Goal: Task Accomplishment & Management: Manage account settings

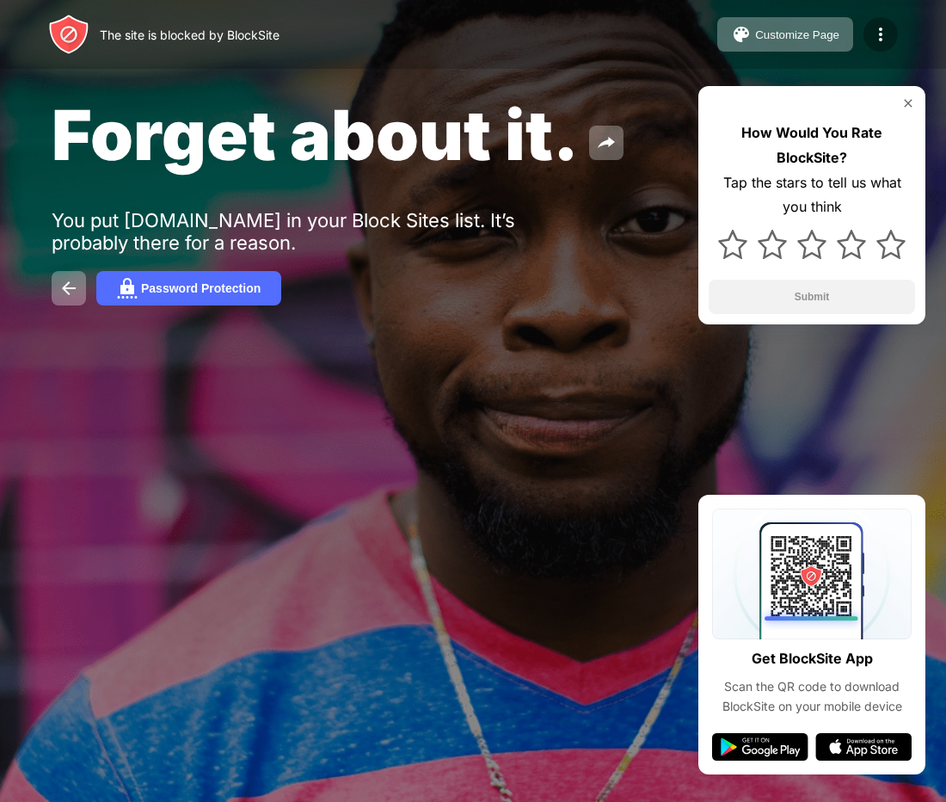
click at [884, 30] on img at bounding box center [880, 34] width 21 height 21
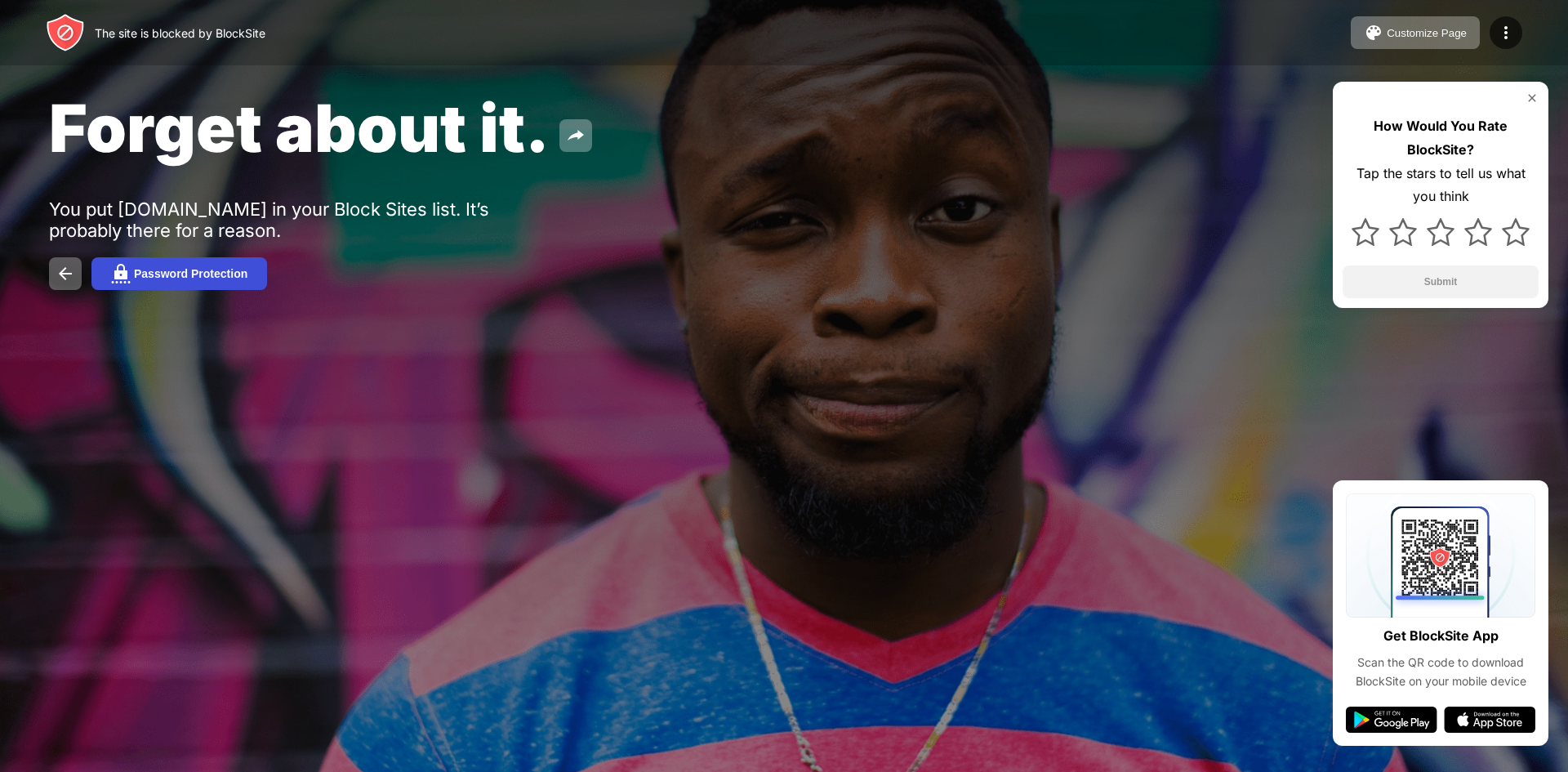
click at [206, 274] on div "Password Protection" at bounding box center [191, 273] width 114 height 13
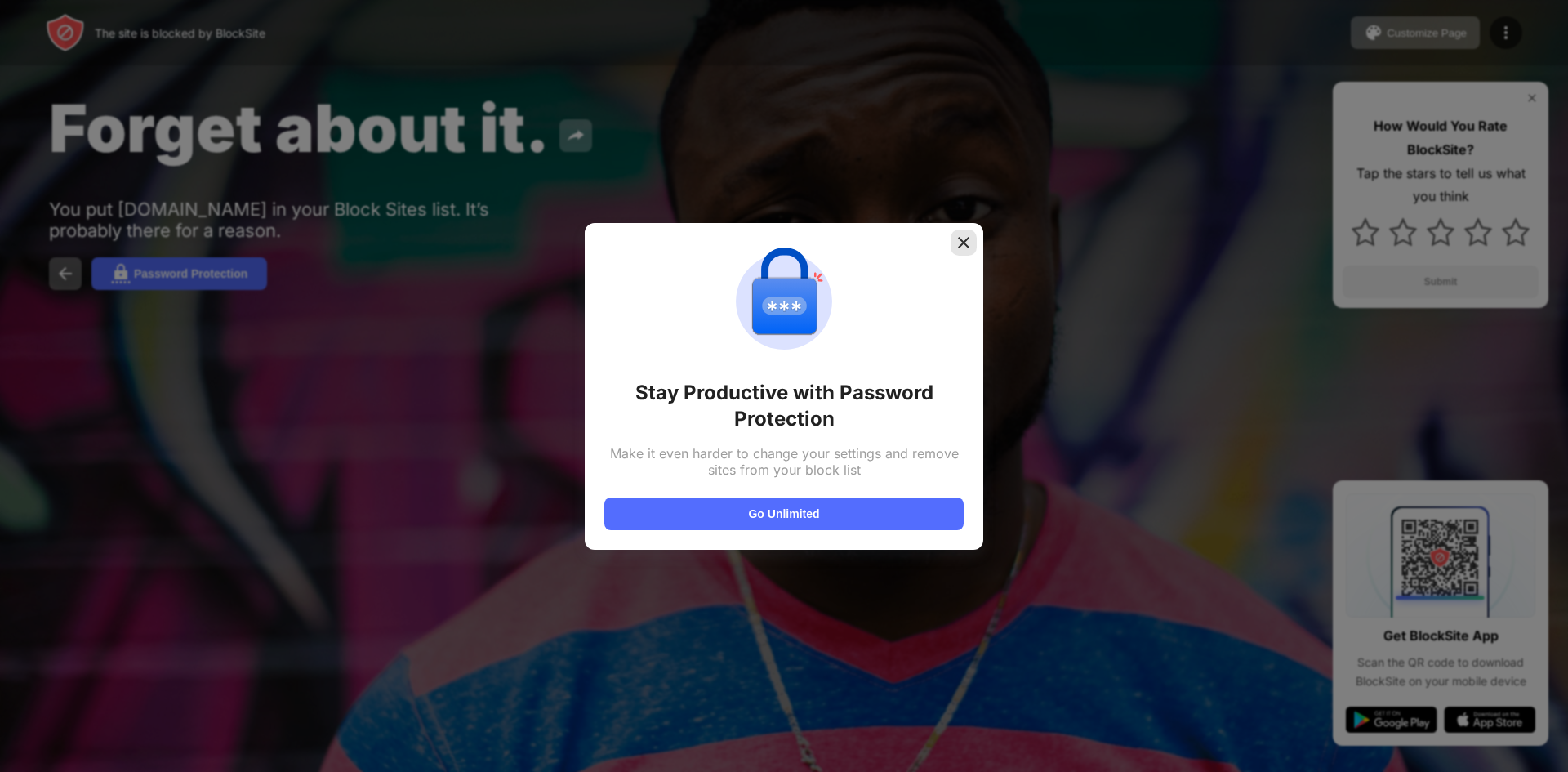
click at [961, 243] on img at bounding box center [963, 242] width 16 height 16
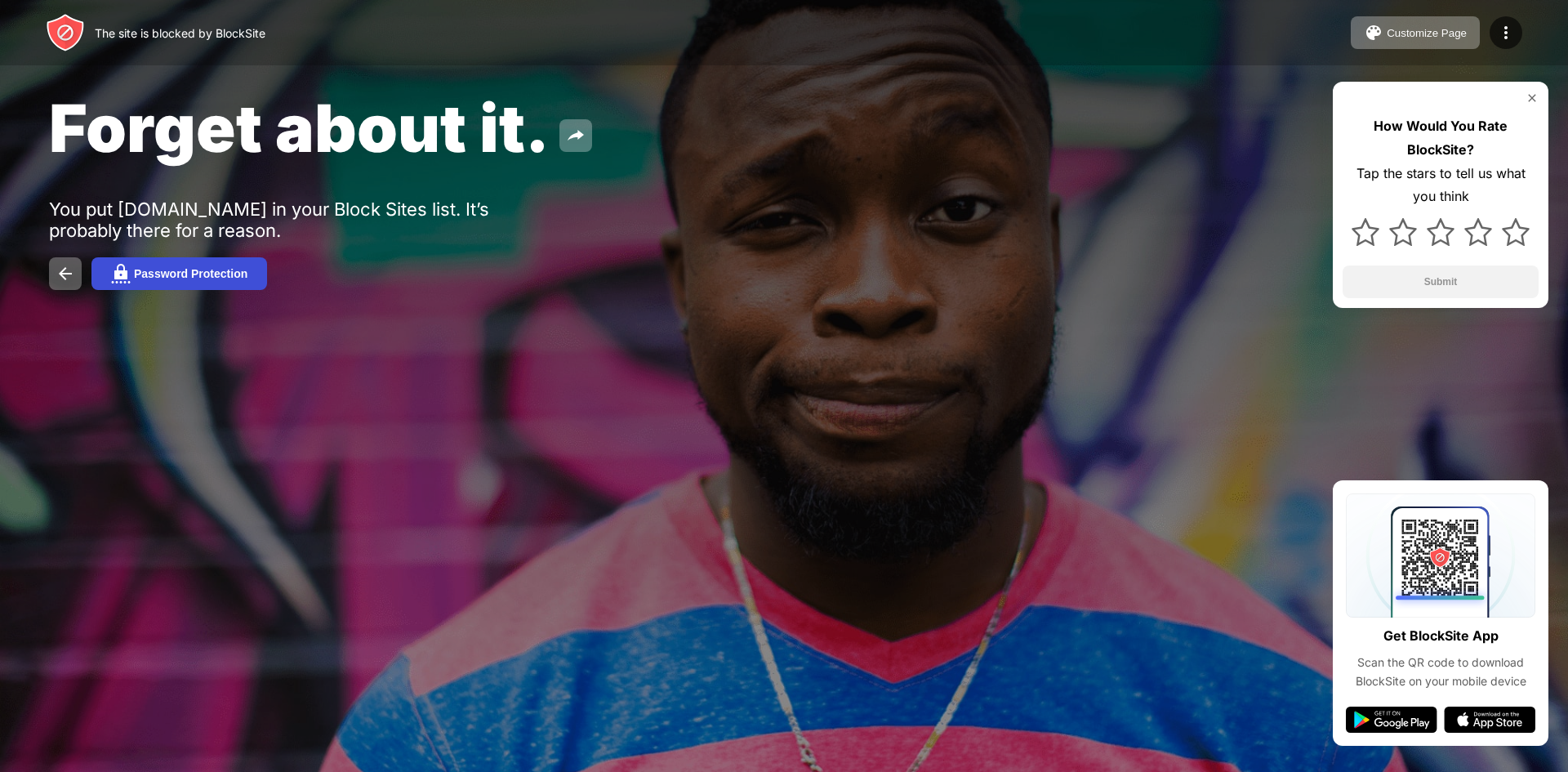
click at [157, 274] on div "Password Protection" at bounding box center [191, 273] width 114 height 13
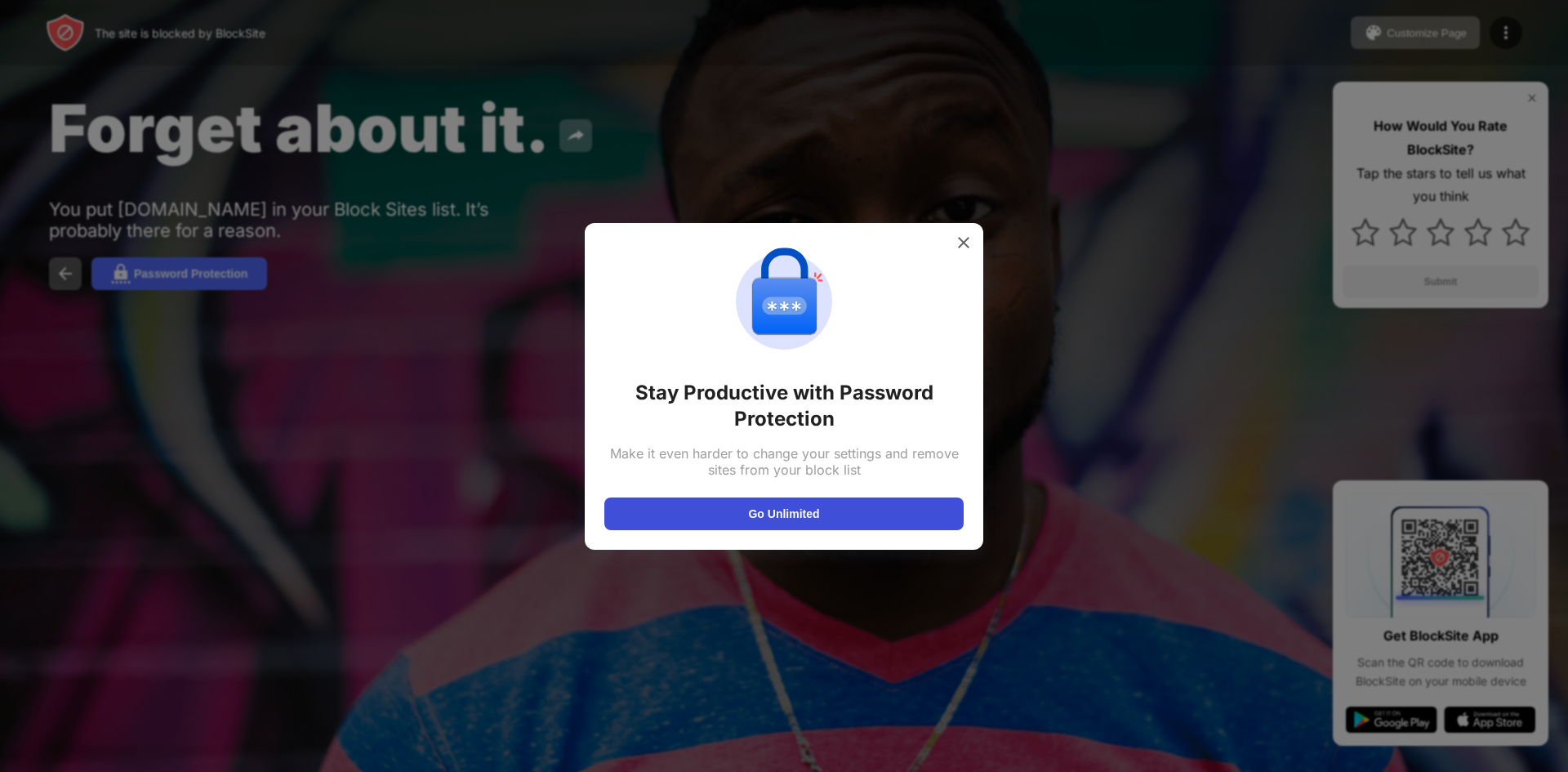
click at [805, 522] on button "Go Unlimited" at bounding box center [784, 514] width 359 height 32
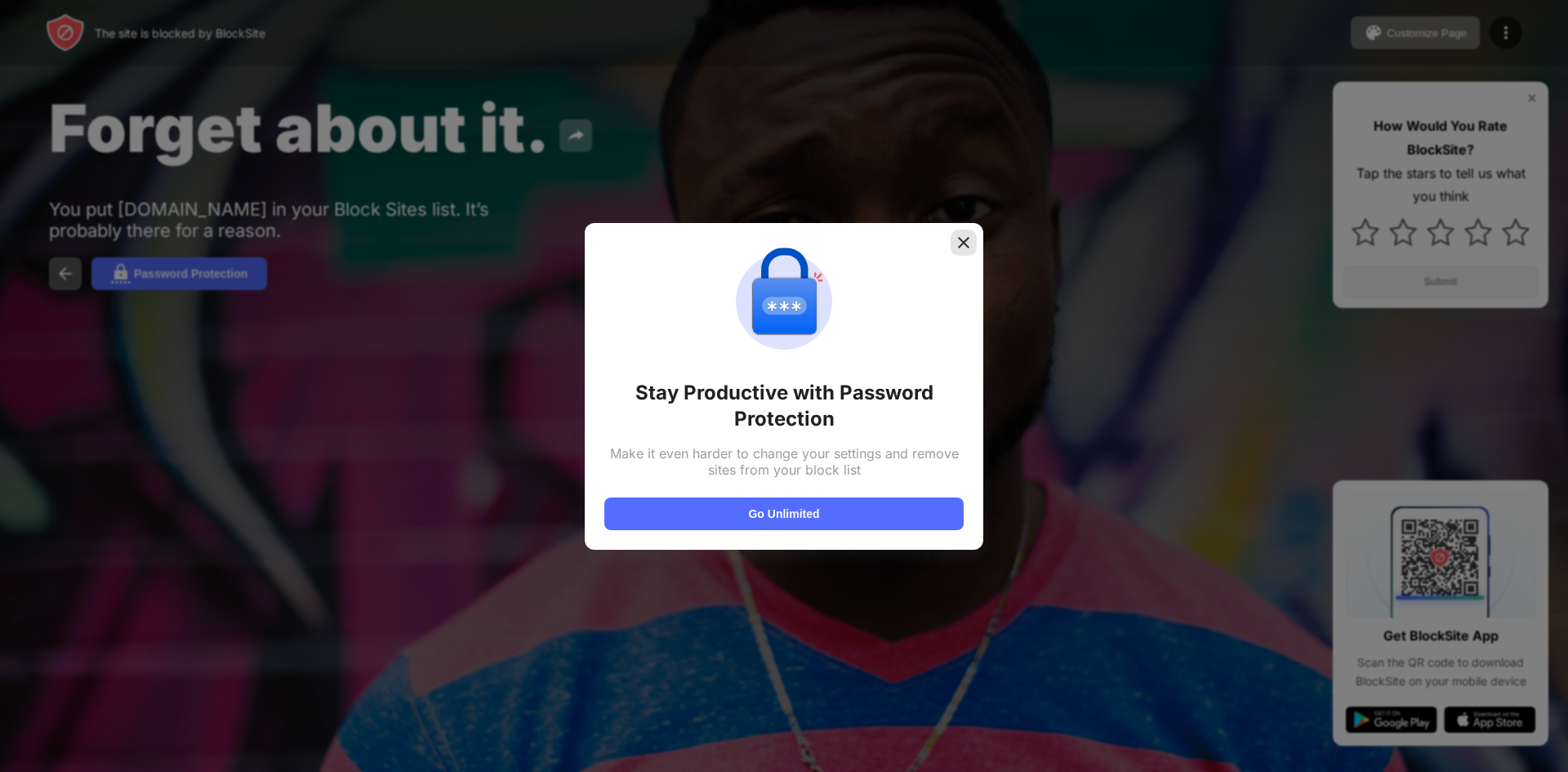
click at [968, 241] on img at bounding box center [963, 242] width 16 height 16
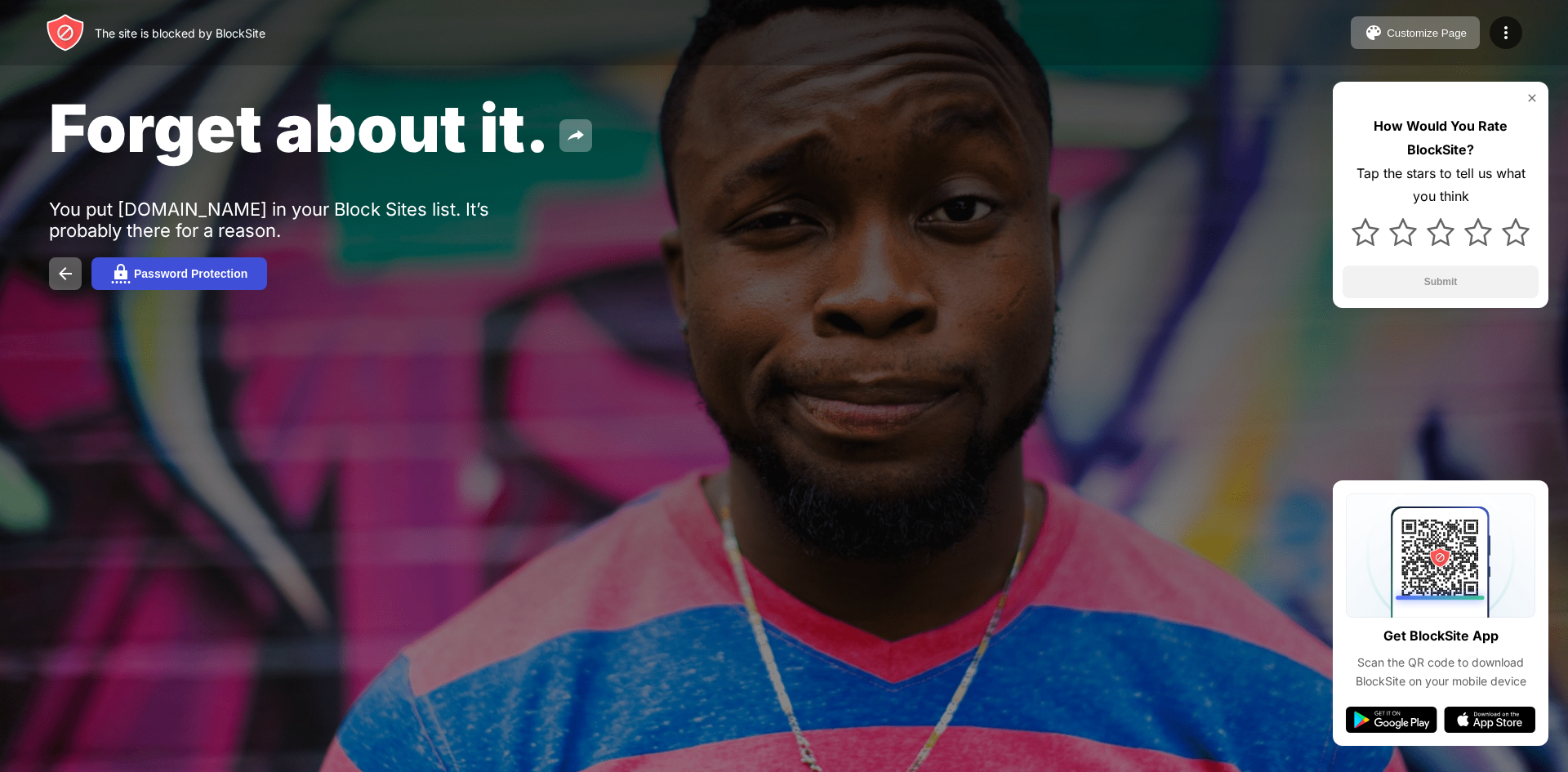
click at [114, 279] on img at bounding box center [121, 273] width 20 height 20
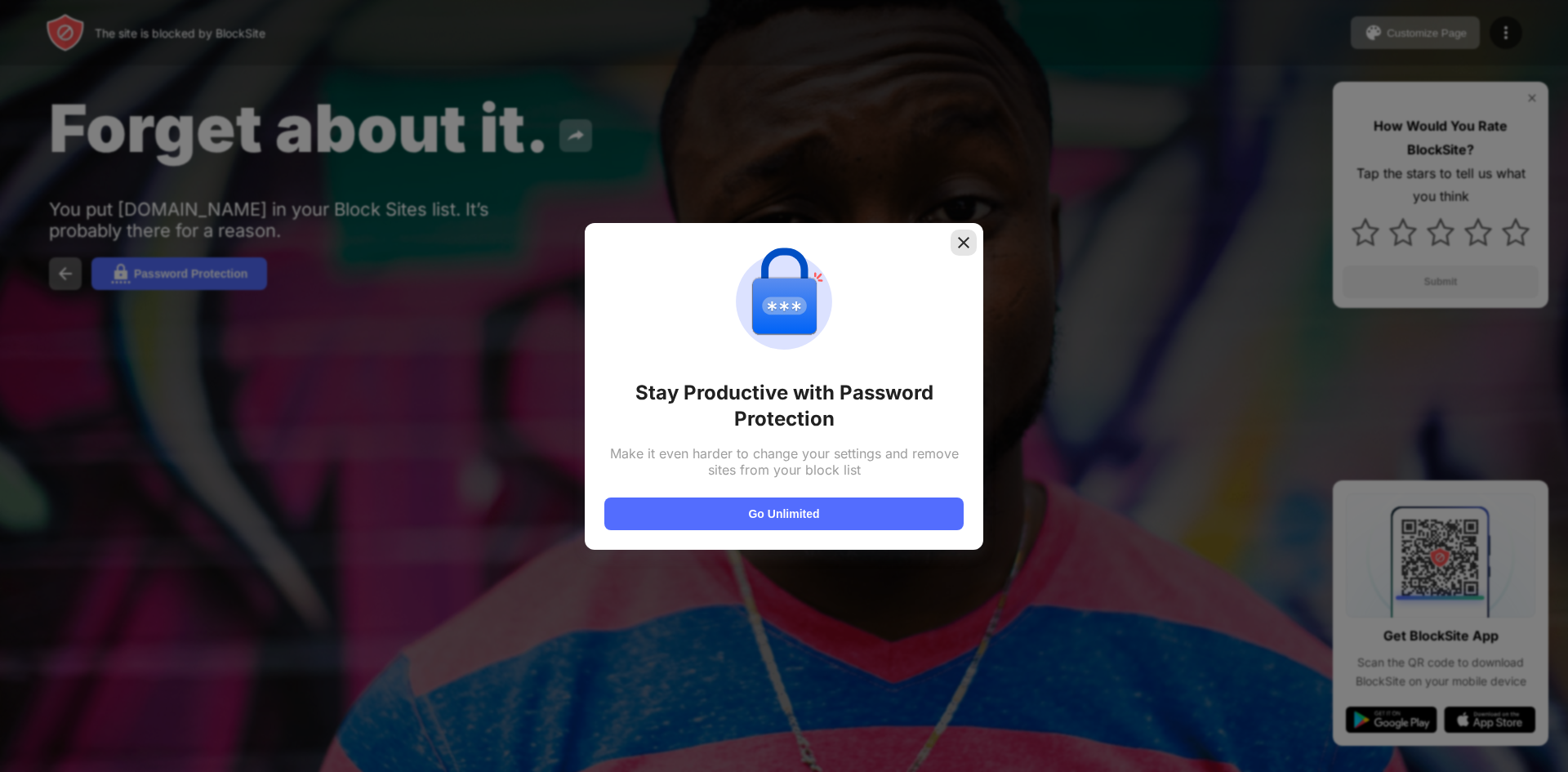
click at [956, 244] on img at bounding box center [963, 242] width 16 height 16
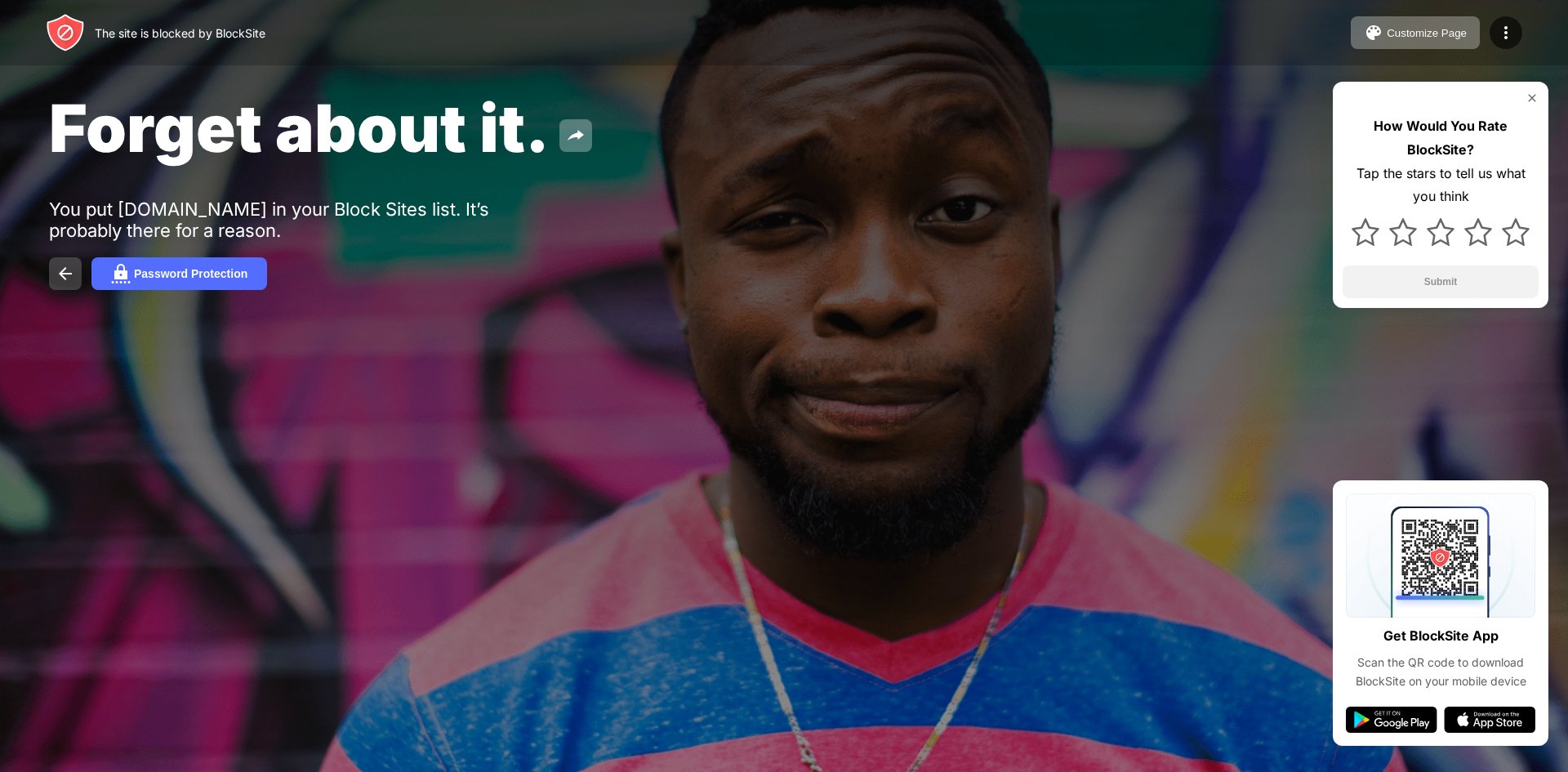
click at [56, 269] on img at bounding box center [65, 273] width 20 height 20
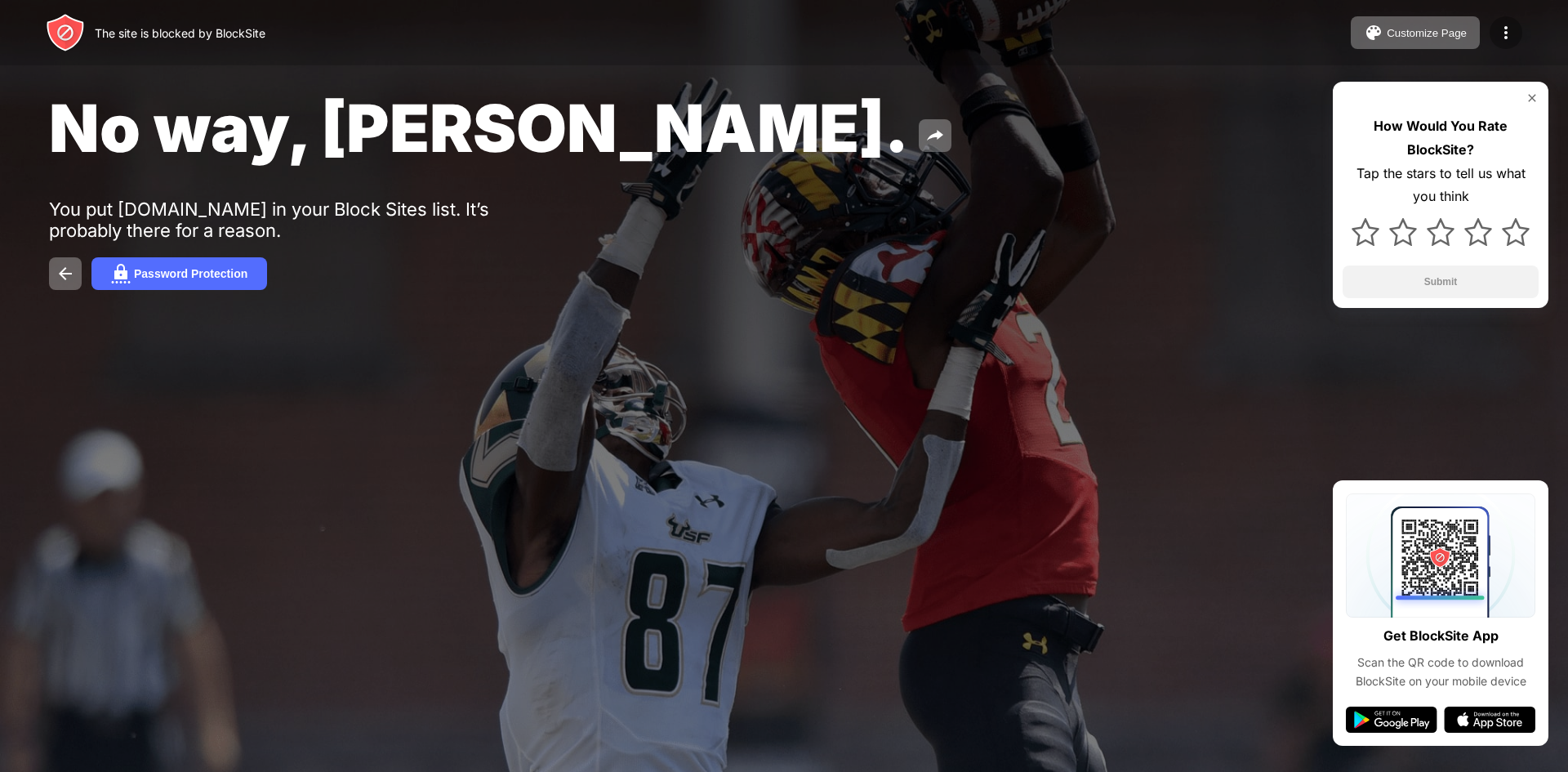
click at [1511, 31] on img at bounding box center [1506, 32] width 20 height 20
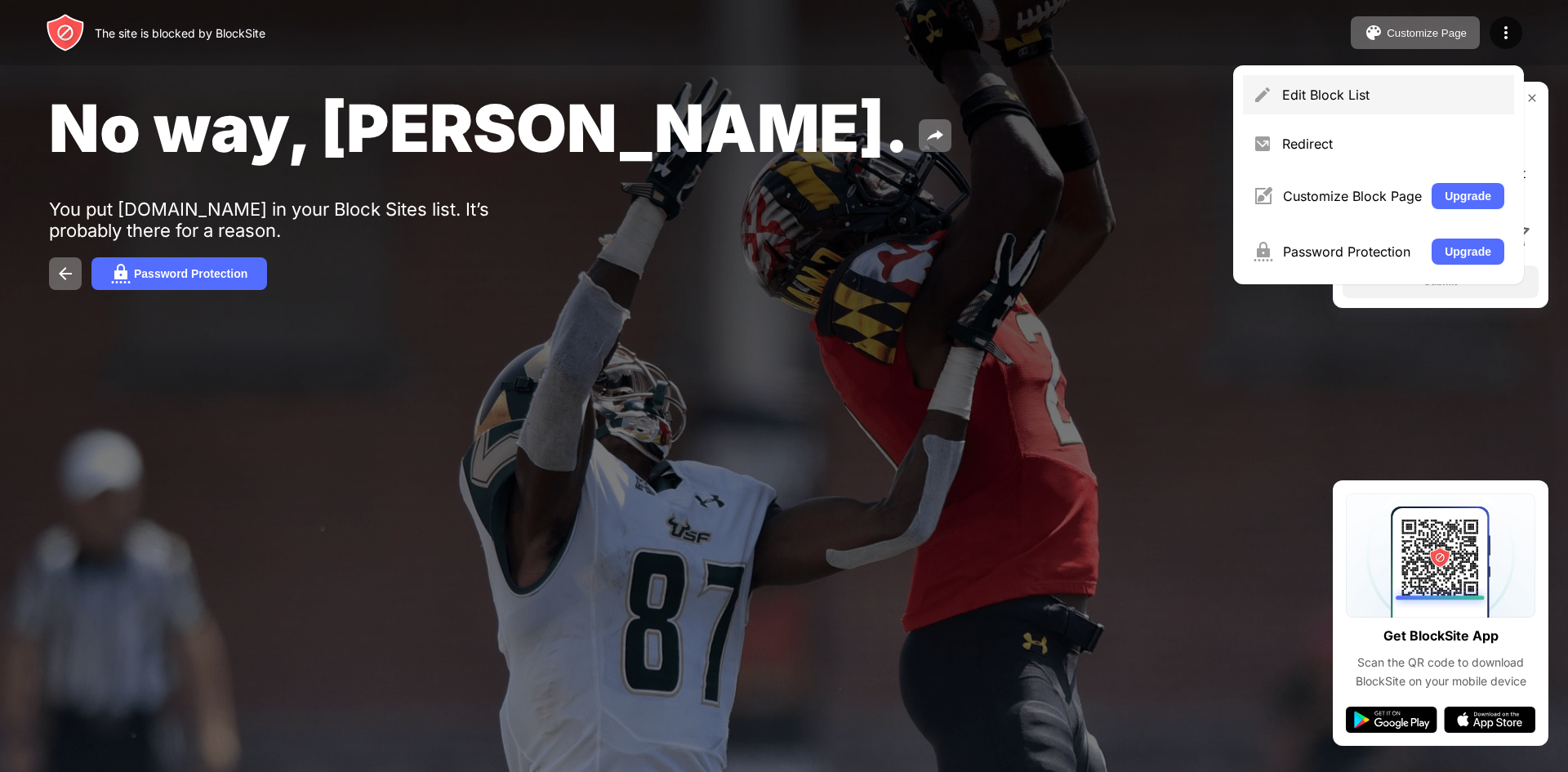
click at [1365, 95] on div "Edit Block List" at bounding box center [1393, 94] width 222 height 16
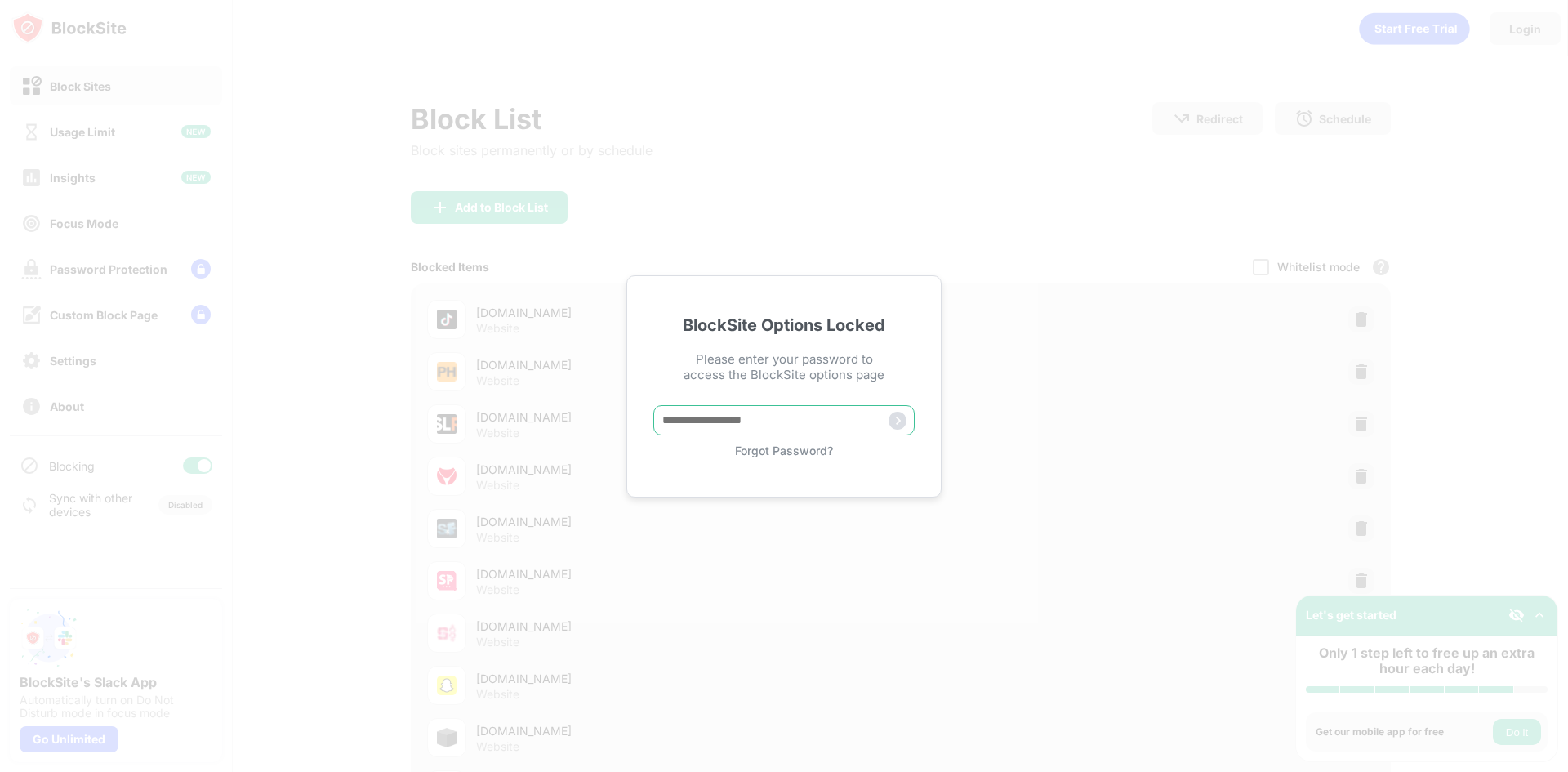
click at [729, 428] on input "text" at bounding box center [784, 421] width 261 height 30
type input "******"
click at [897, 419] on img at bounding box center [897, 421] width 18 height 18
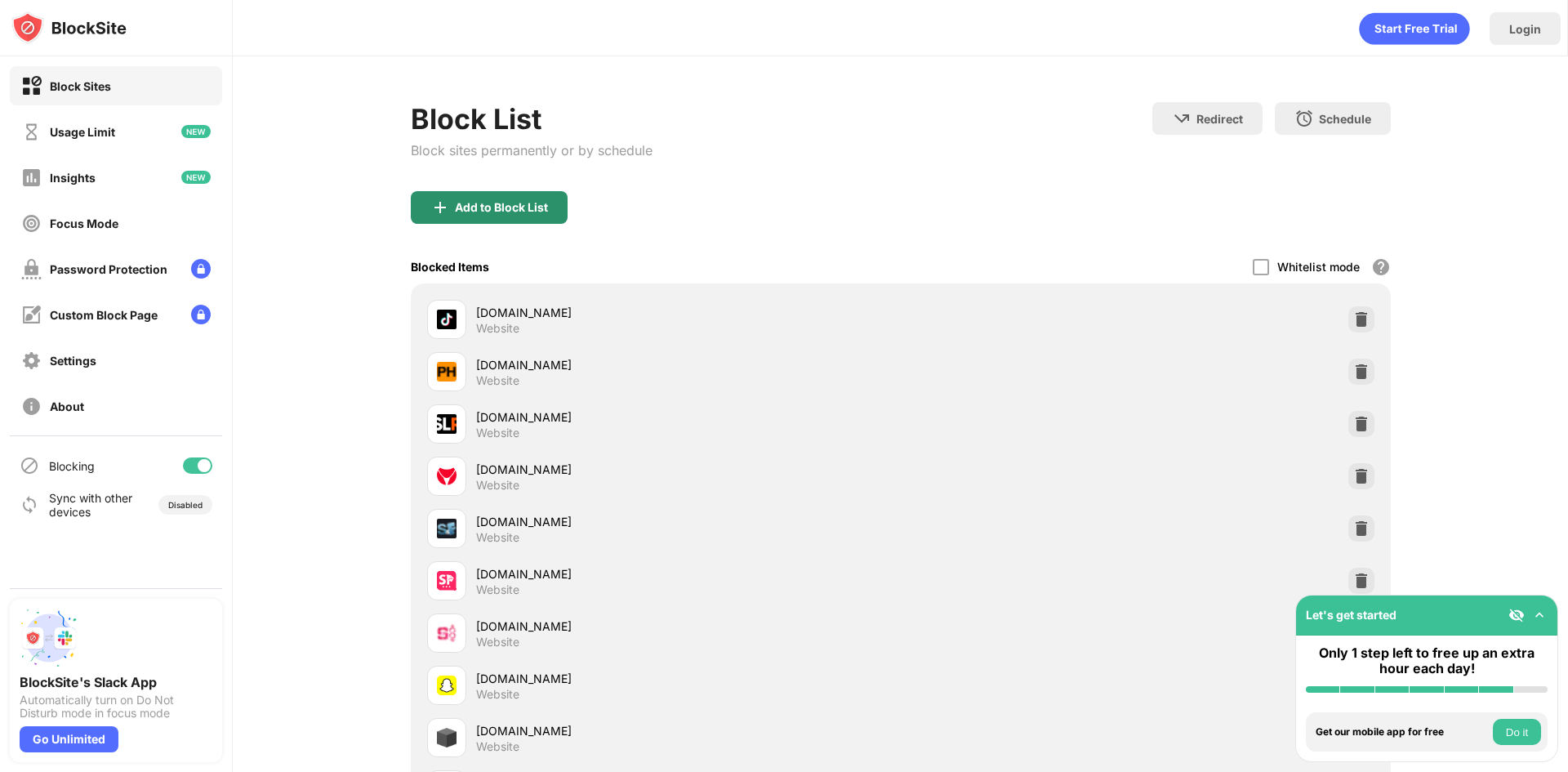
click at [513, 211] on div "Add to Block List" at bounding box center [501, 208] width 93 height 13
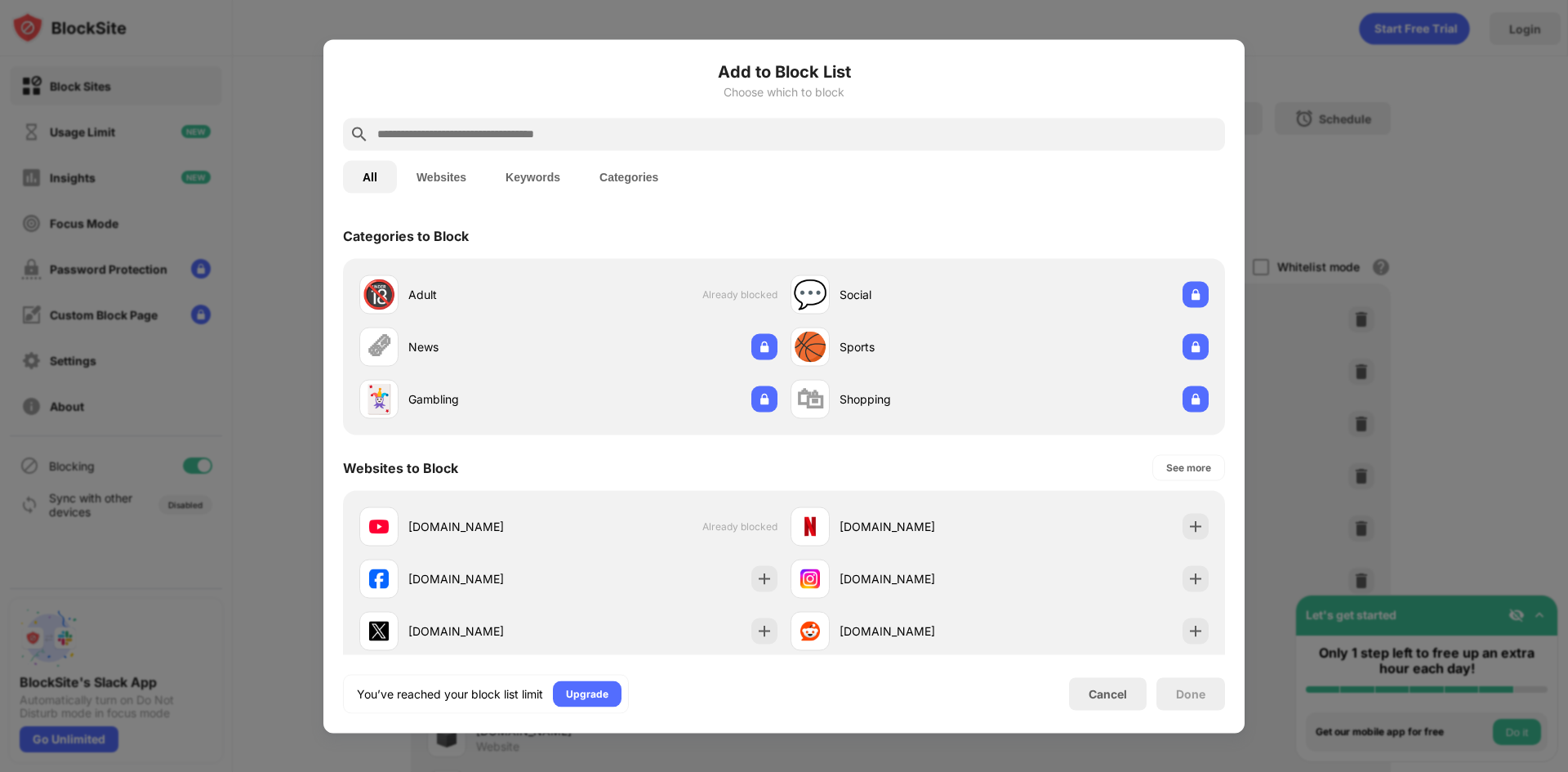
click at [455, 179] on button "Websites" at bounding box center [442, 177] width 89 height 32
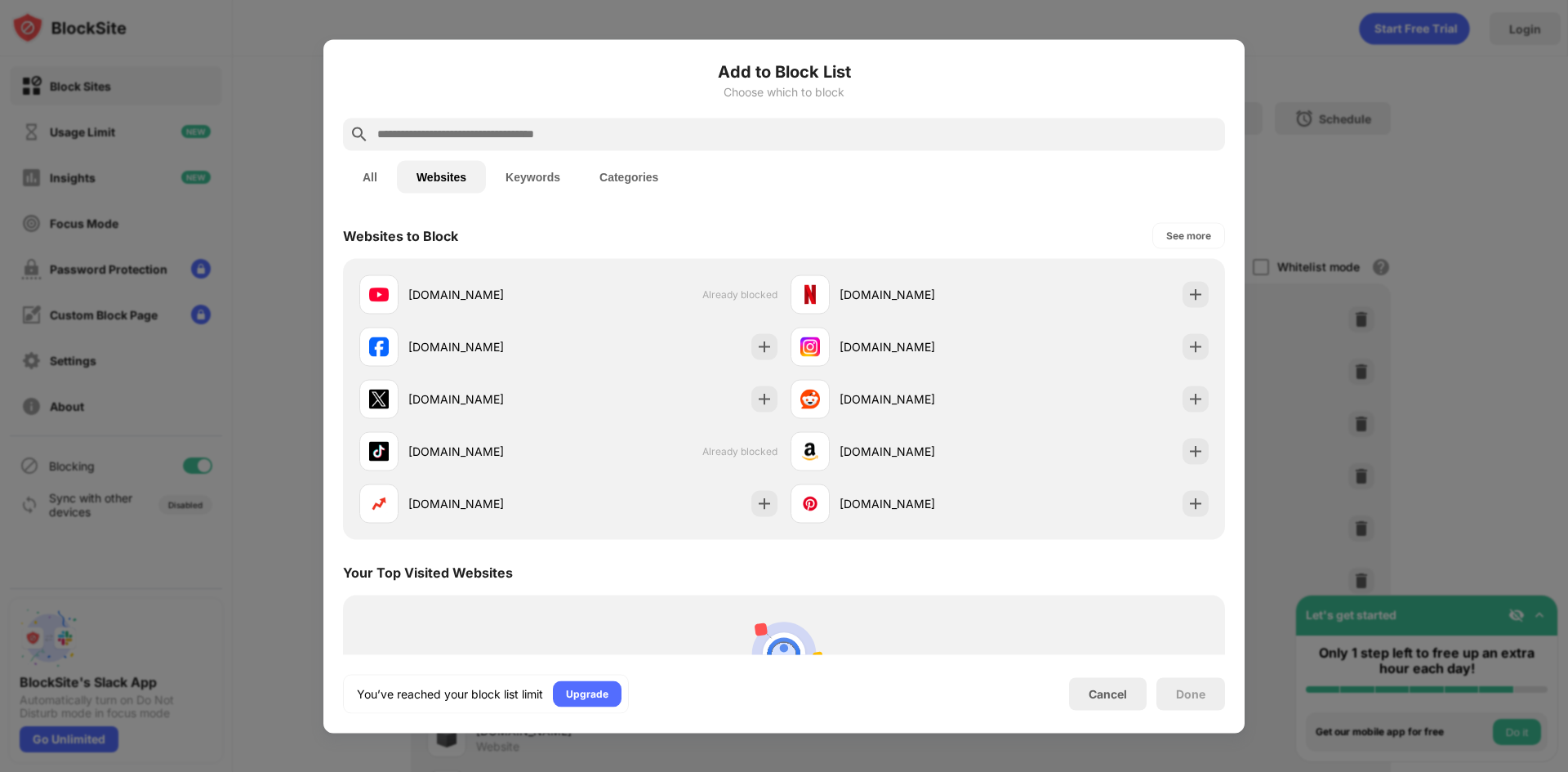
click at [468, 136] on input "text" at bounding box center [798, 134] width 843 height 20
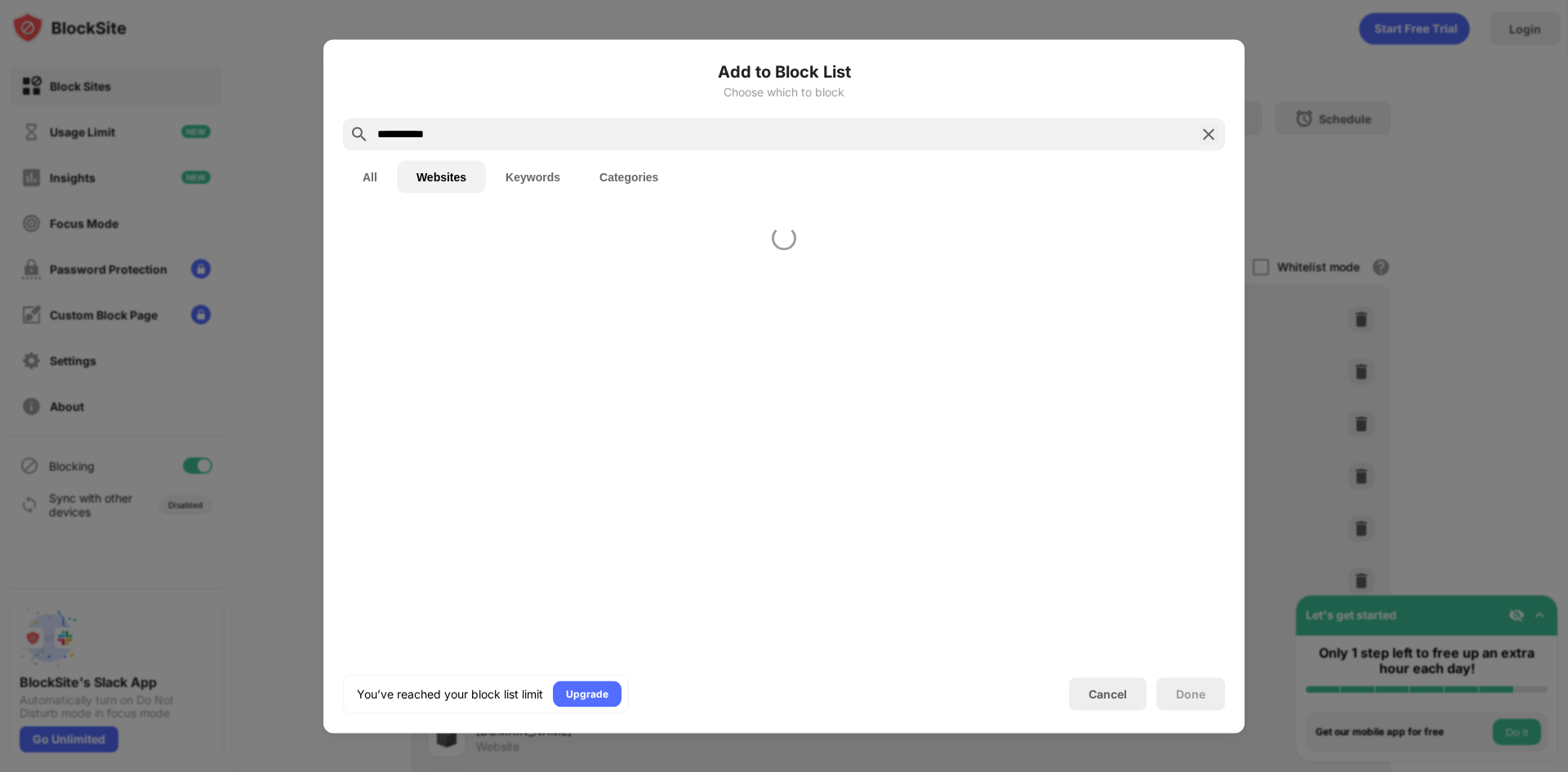
type input "**********"
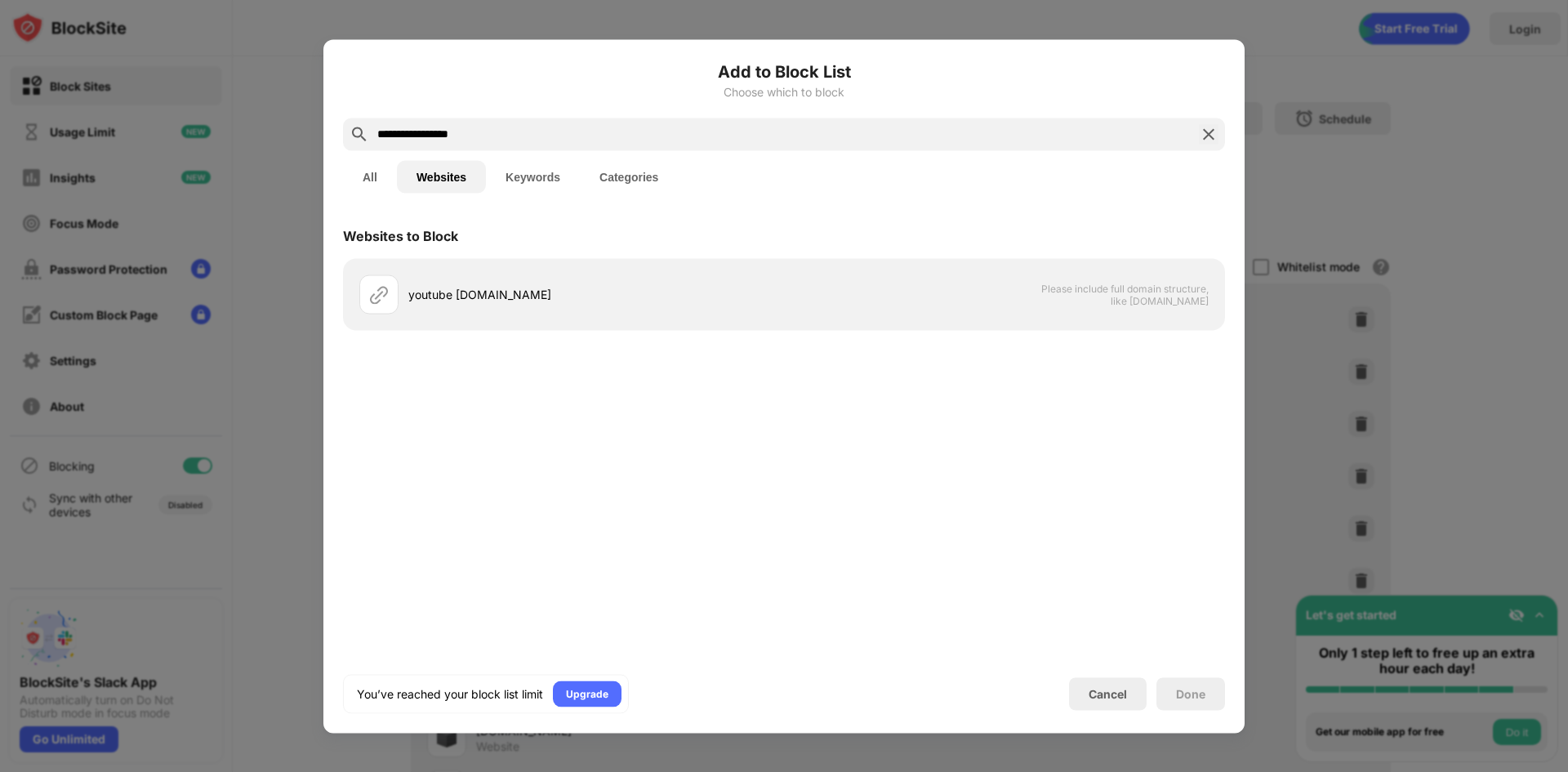
click at [429, 136] on input "**********" at bounding box center [784, 134] width 817 height 20
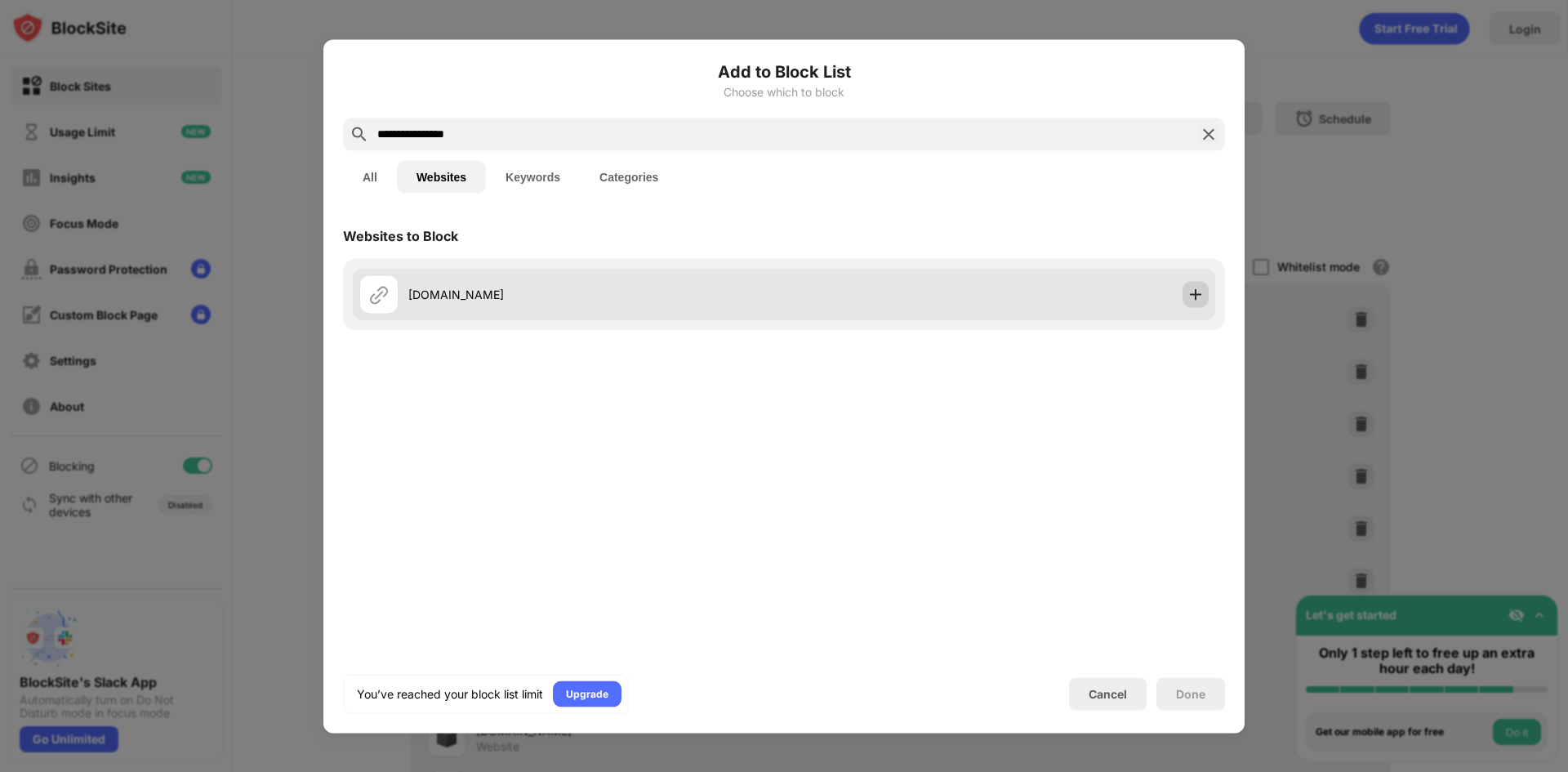
type input "**********"
click at [1195, 300] on img at bounding box center [1196, 293] width 16 height 16
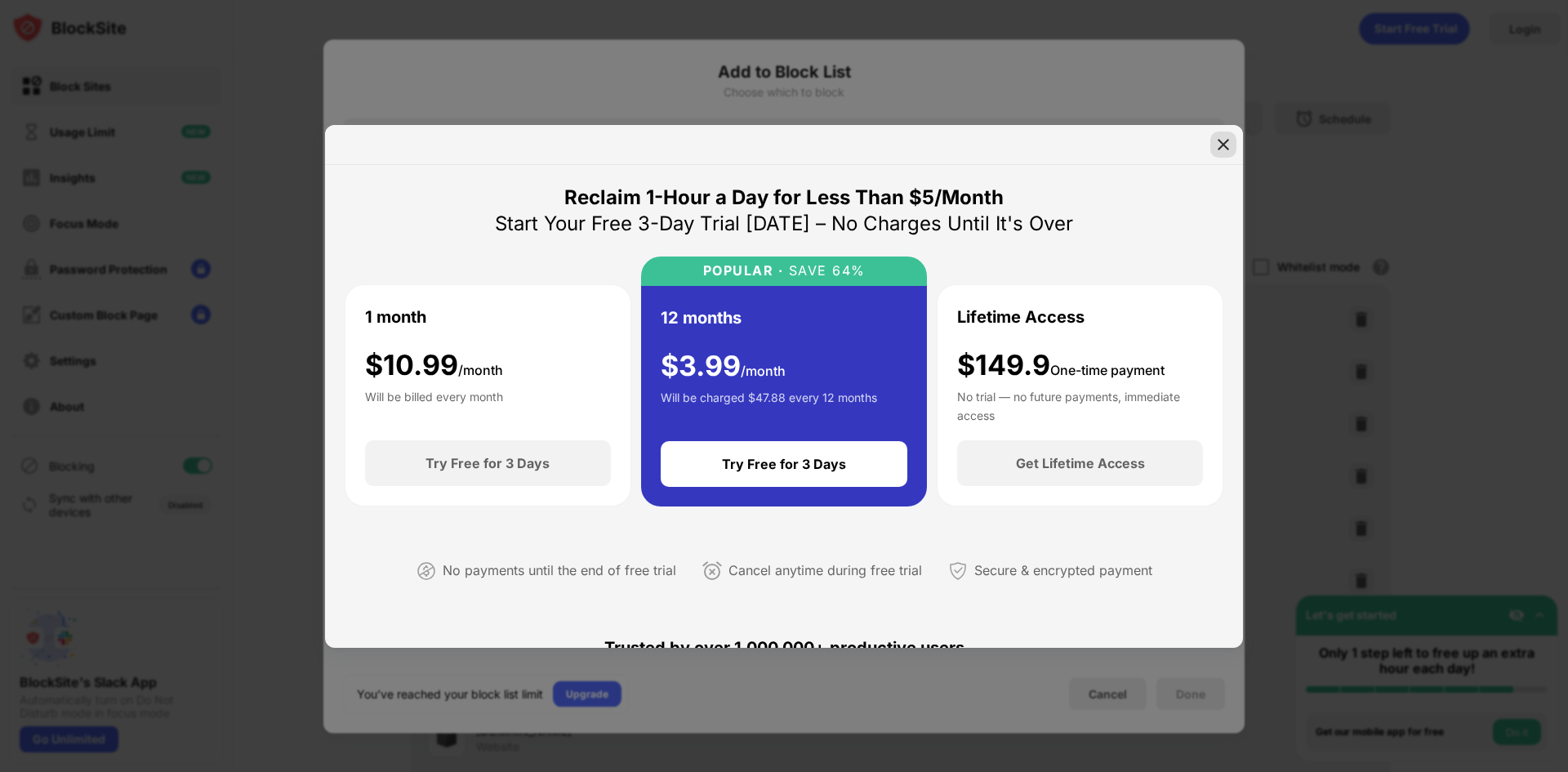
click at [1226, 143] on img at bounding box center [1223, 144] width 16 height 16
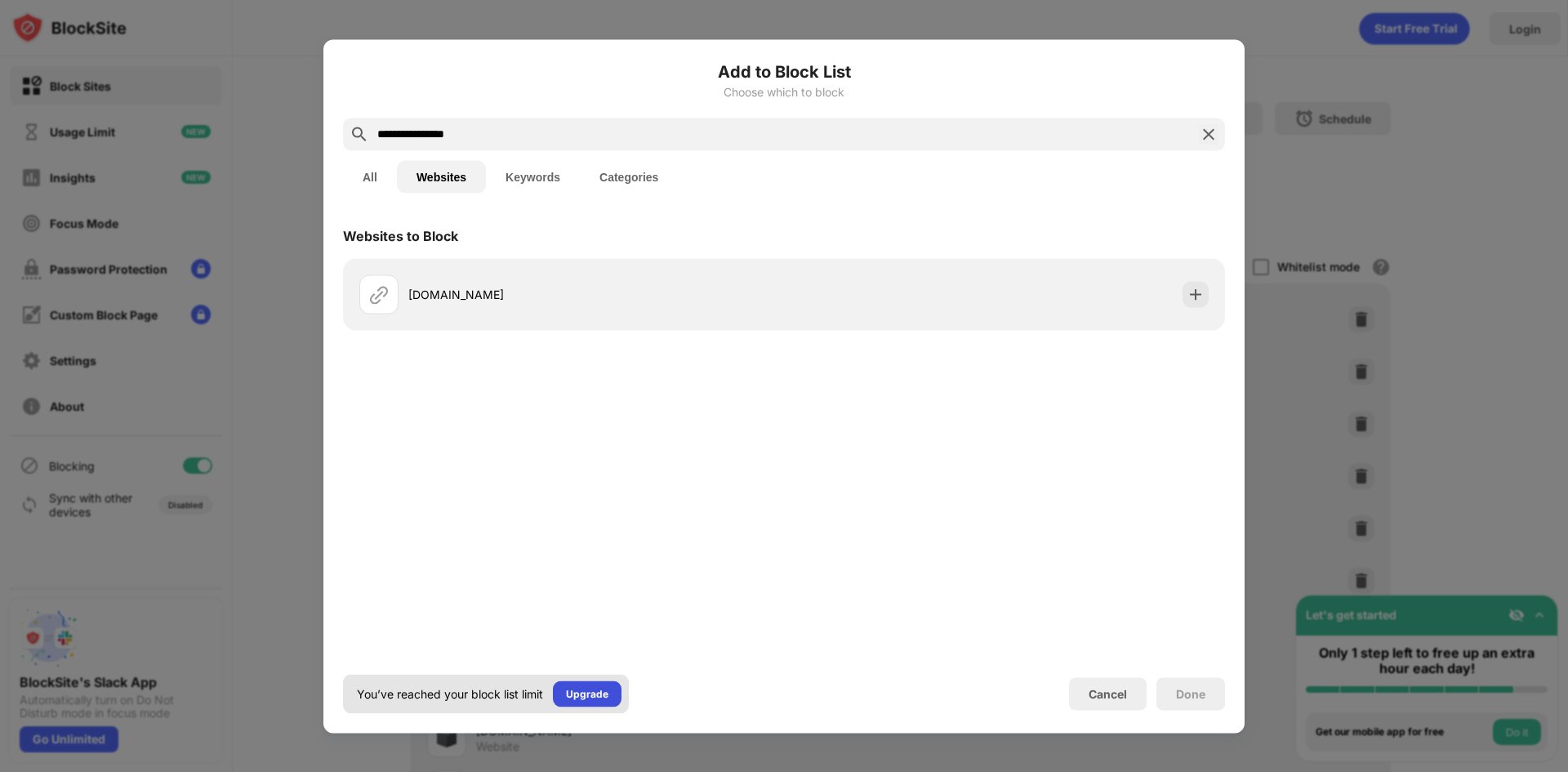
click at [598, 694] on div "Upgrade" at bounding box center [587, 693] width 43 height 16
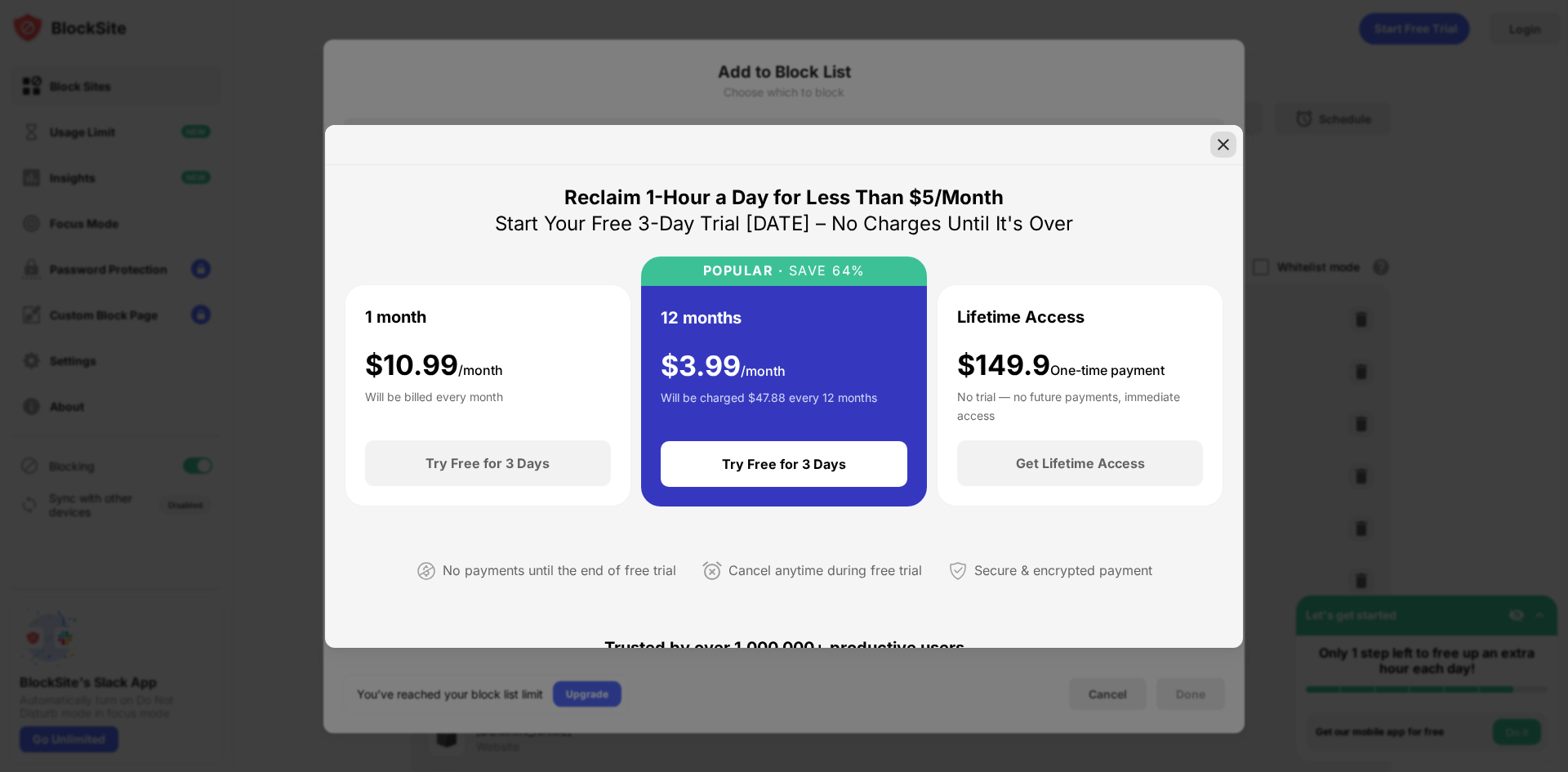
click at [1223, 151] on img at bounding box center [1223, 144] width 16 height 16
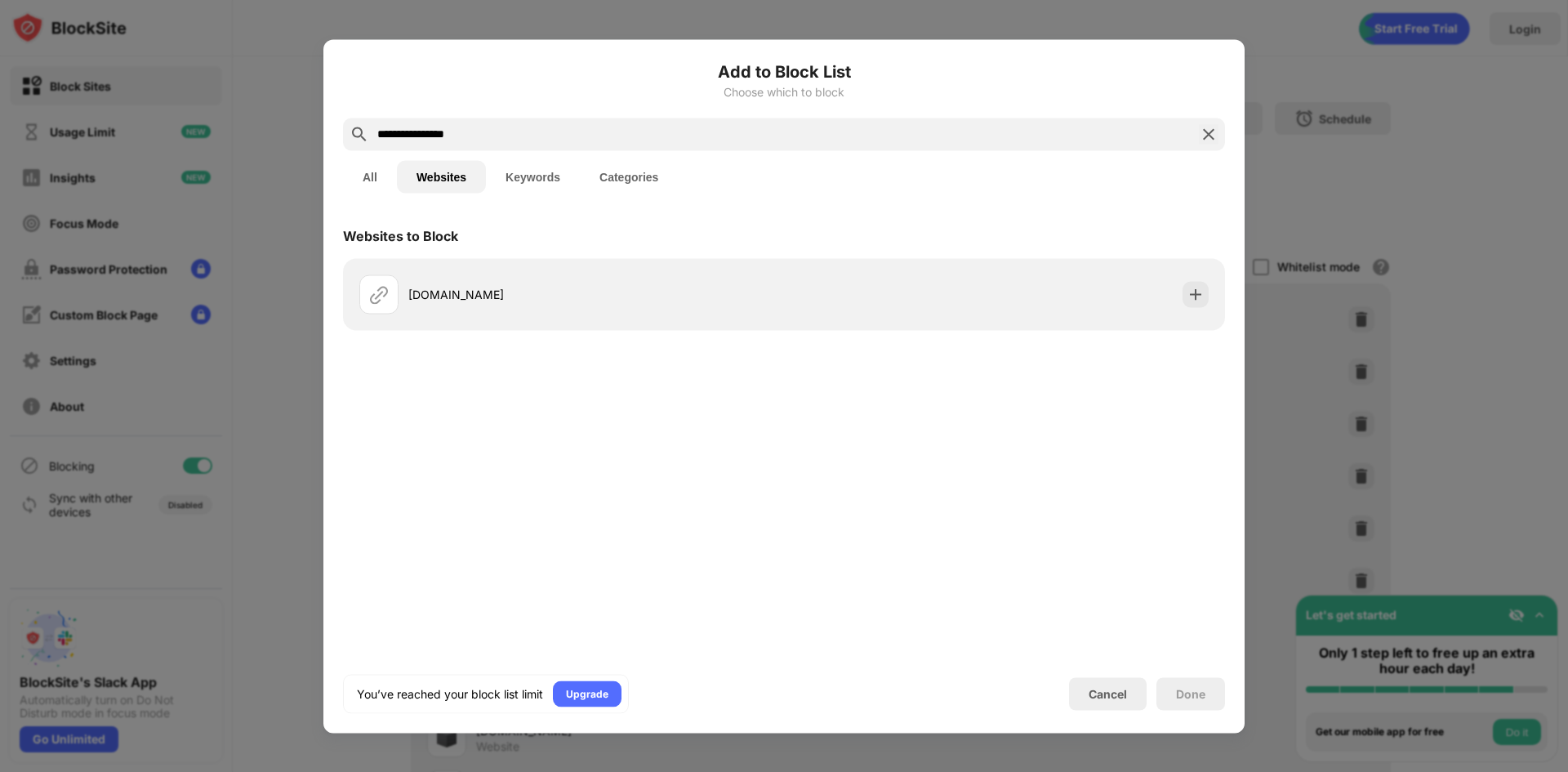
click at [1213, 132] on img at bounding box center [1209, 134] width 20 height 20
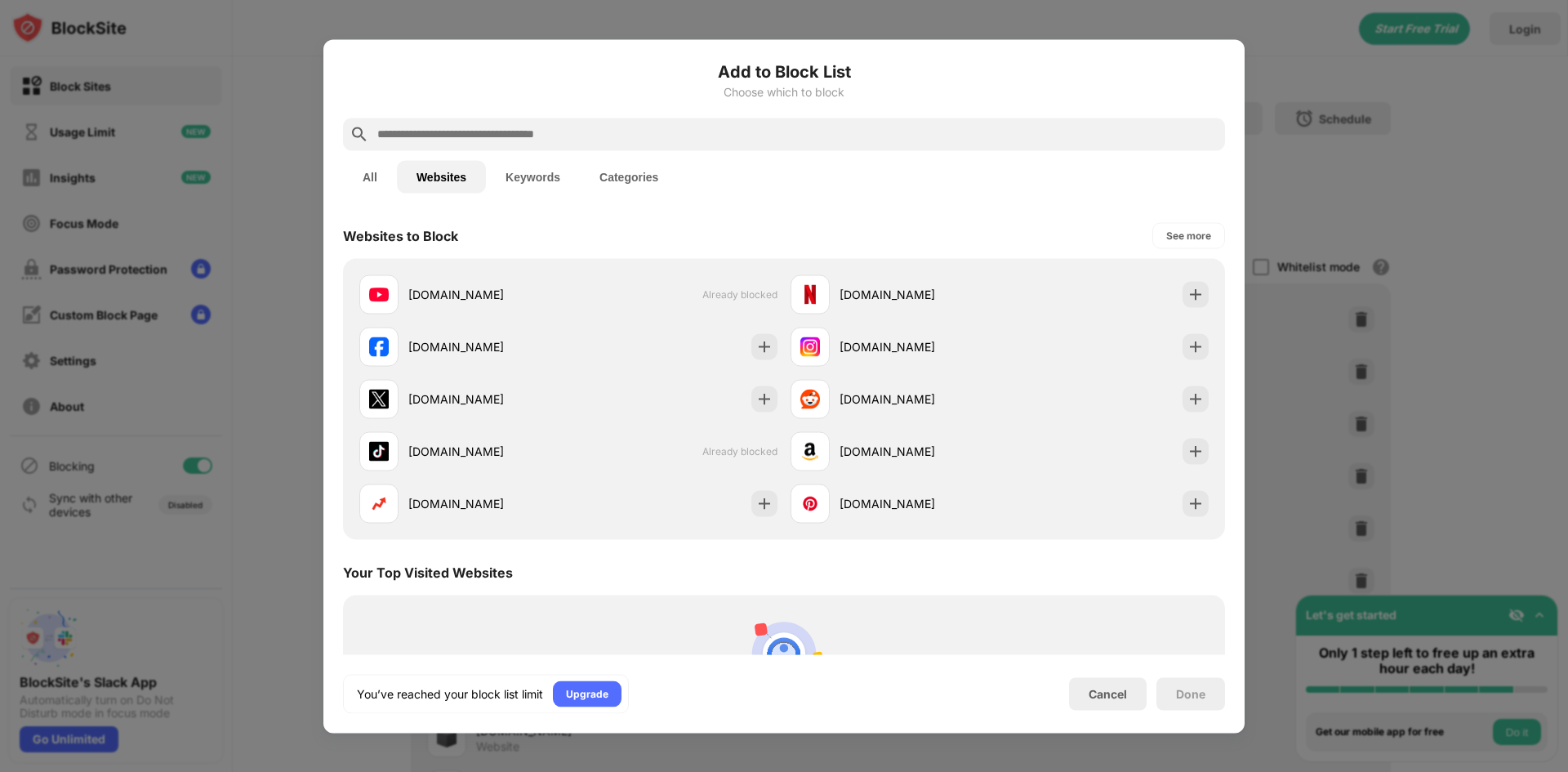
click at [713, 559] on div "Your Top Visited Websites" at bounding box center [784, 572] width 882 height 46
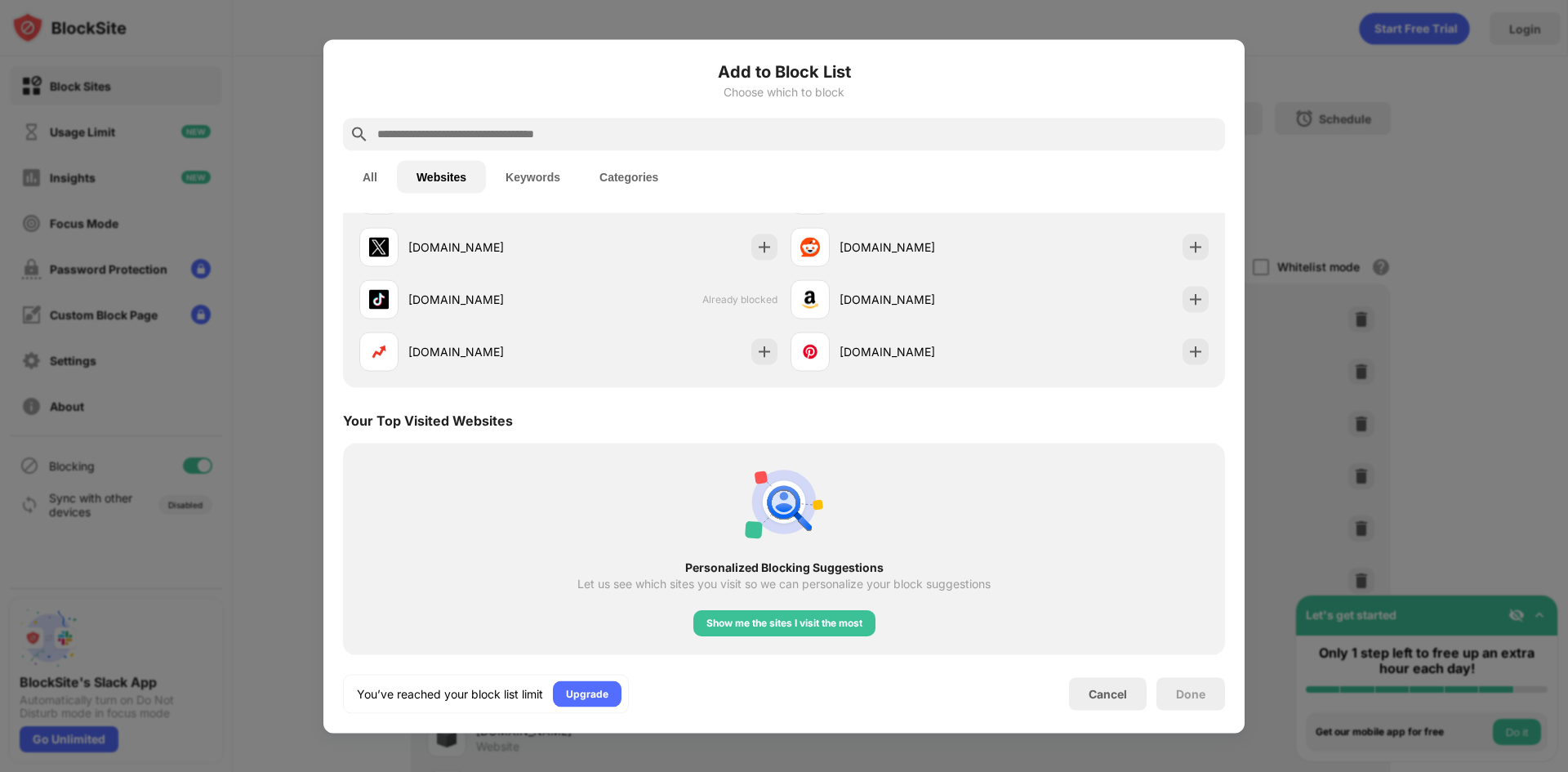
scroll to position [153, 0]
click at [850, 626] on div "Show me the sites I visit the most" at bounding box center [784, 621] width 156 height 16
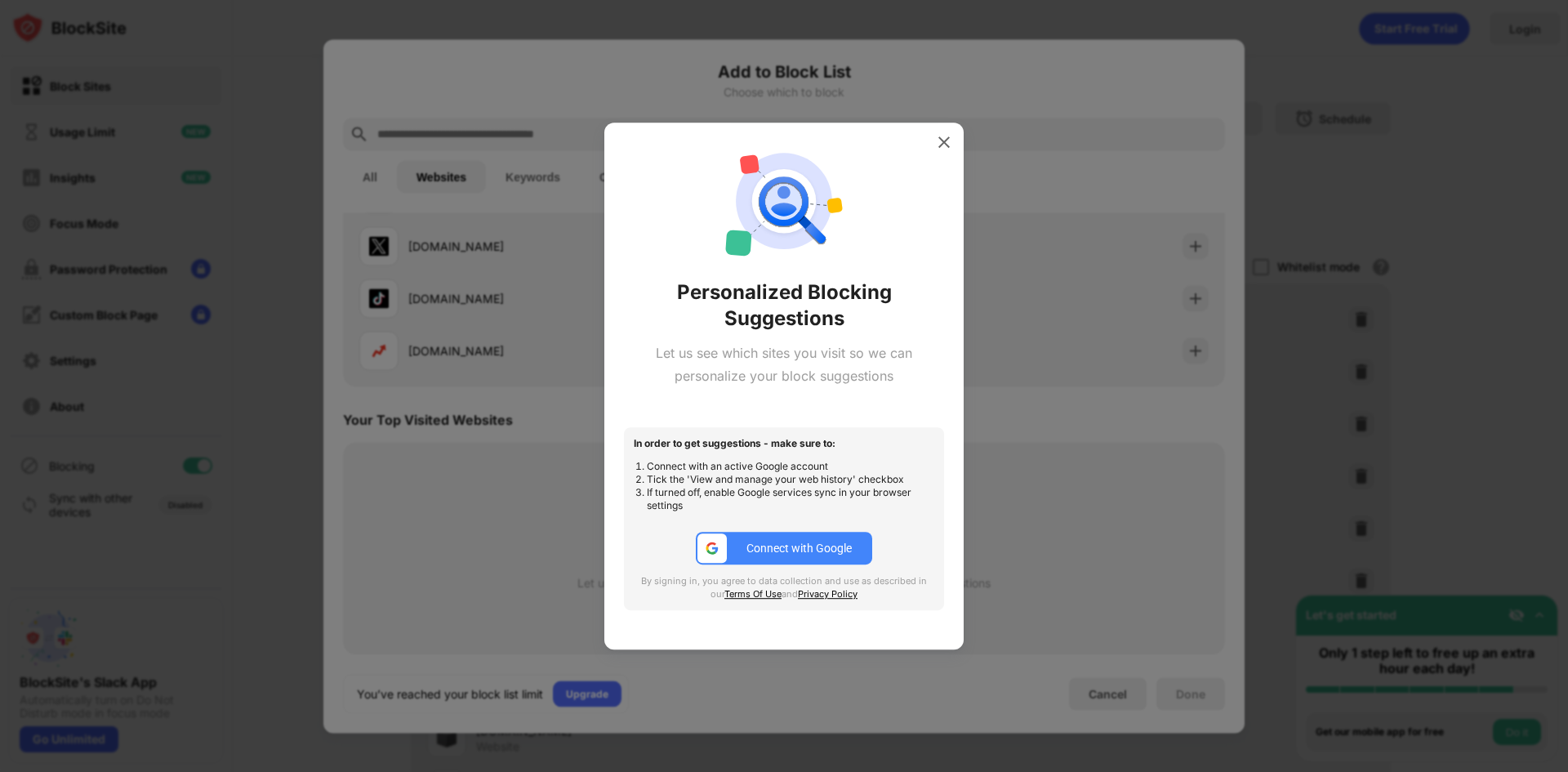
click at [723, 553] on div at bounding box center [712, 548] width 29 height 29
click at [949, 140] on img at bounding box center [944, 141] width 16 height 16
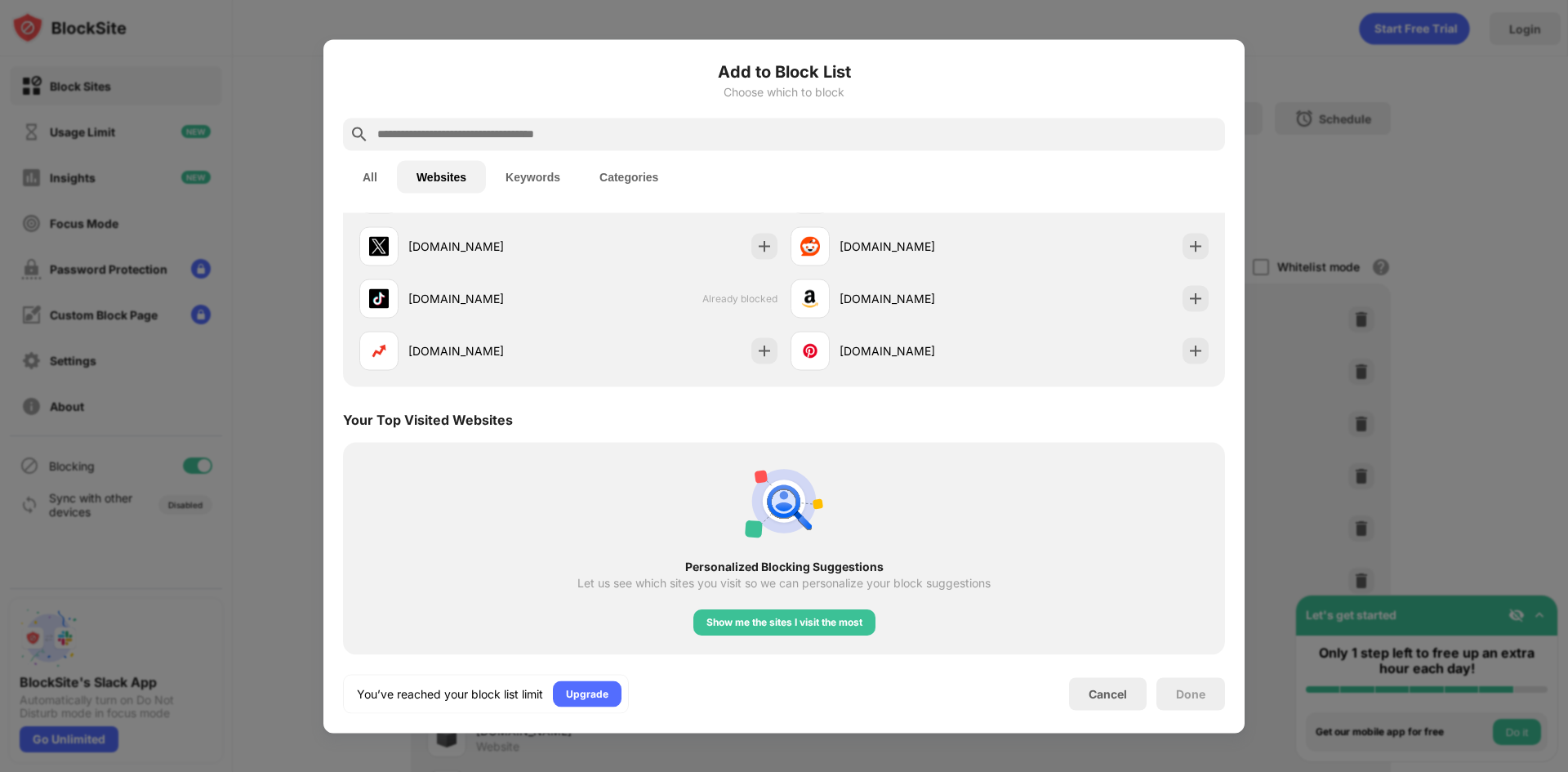
click at [379, 187] on button "All" at bounding box center [369, 177] width 54 height 32
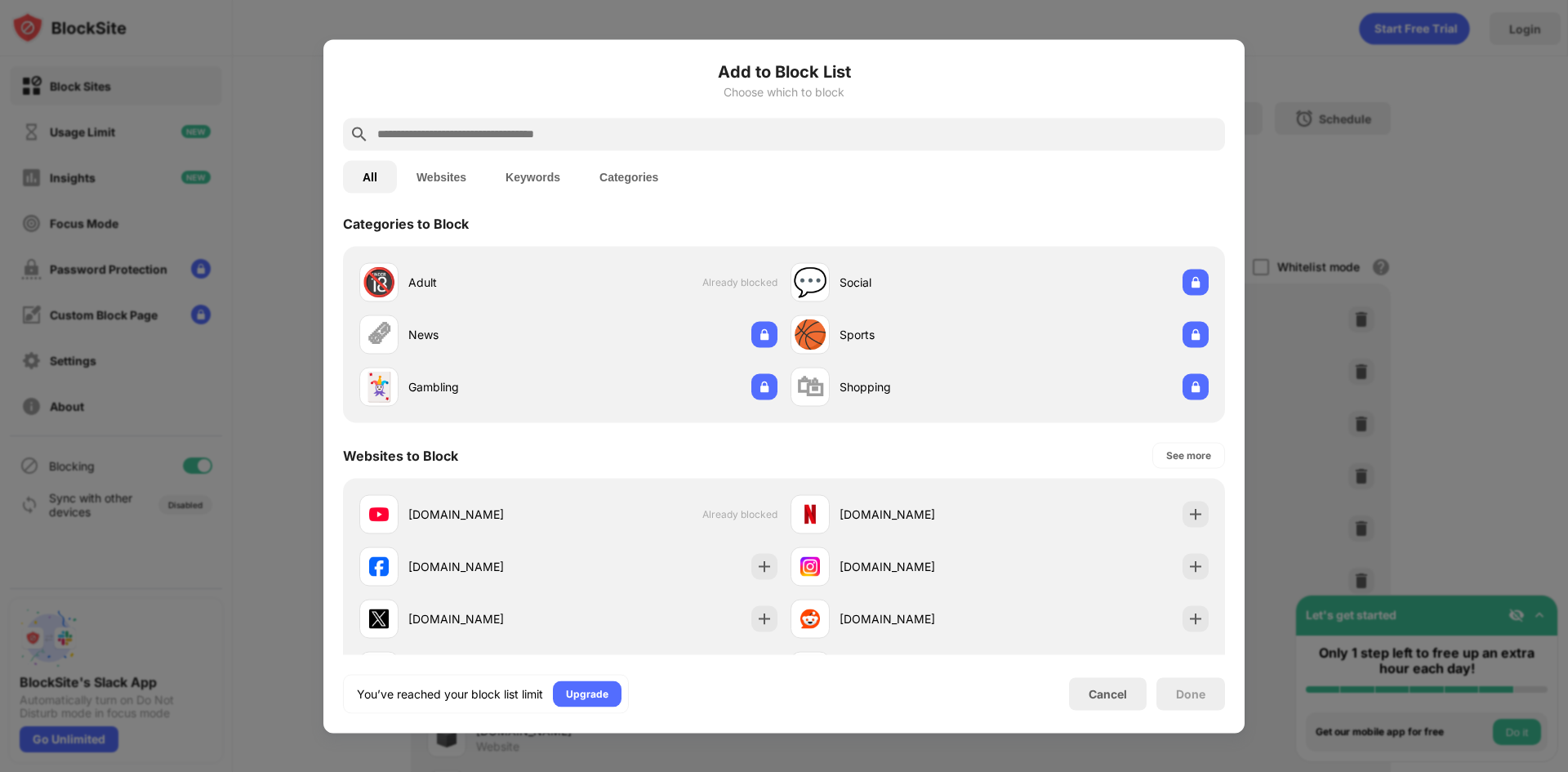
scroll to position [0, 0]
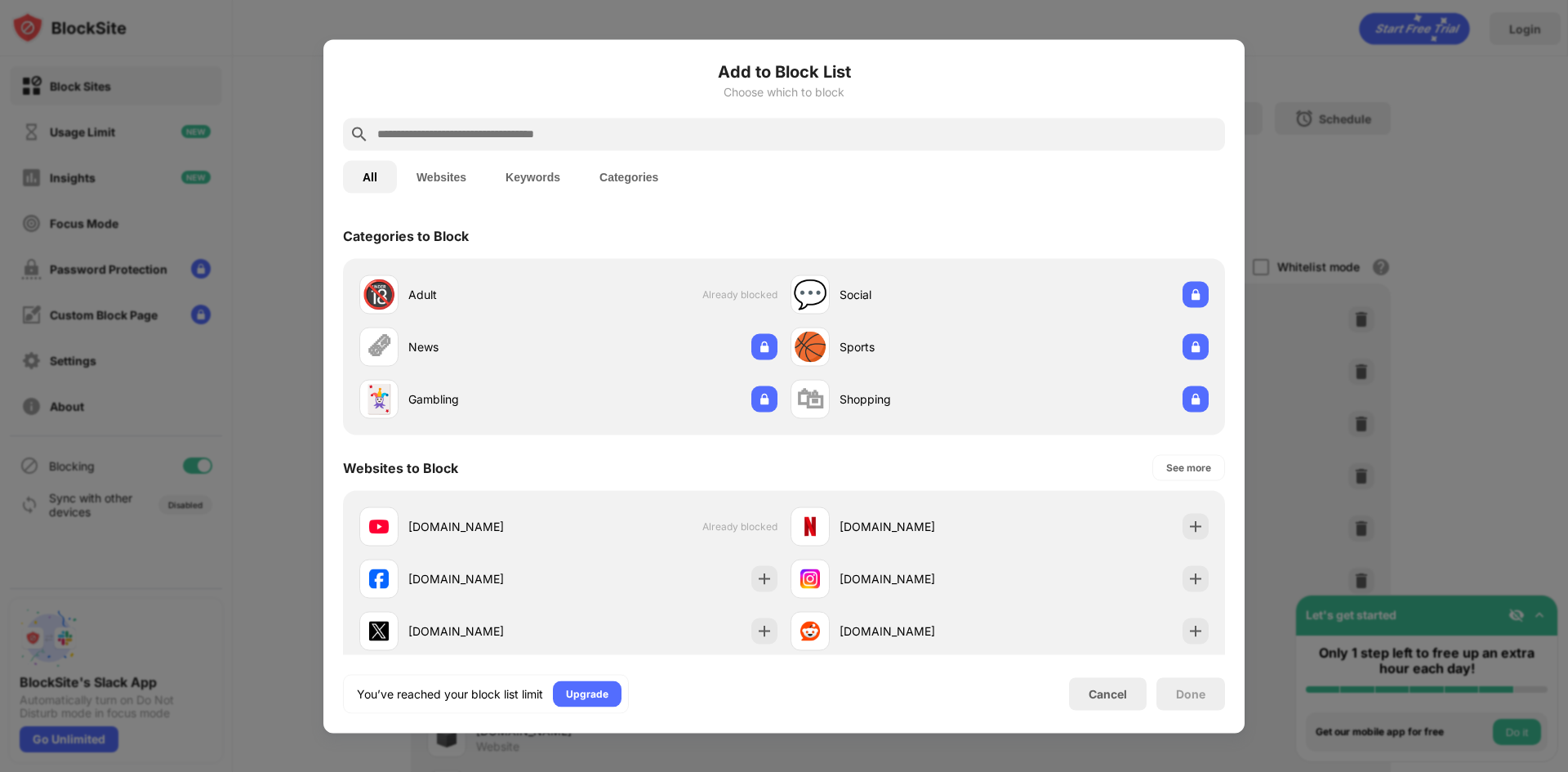
click at [558, 169] on button "Keywords" at bounding box center [533, 177] width 94 height 32
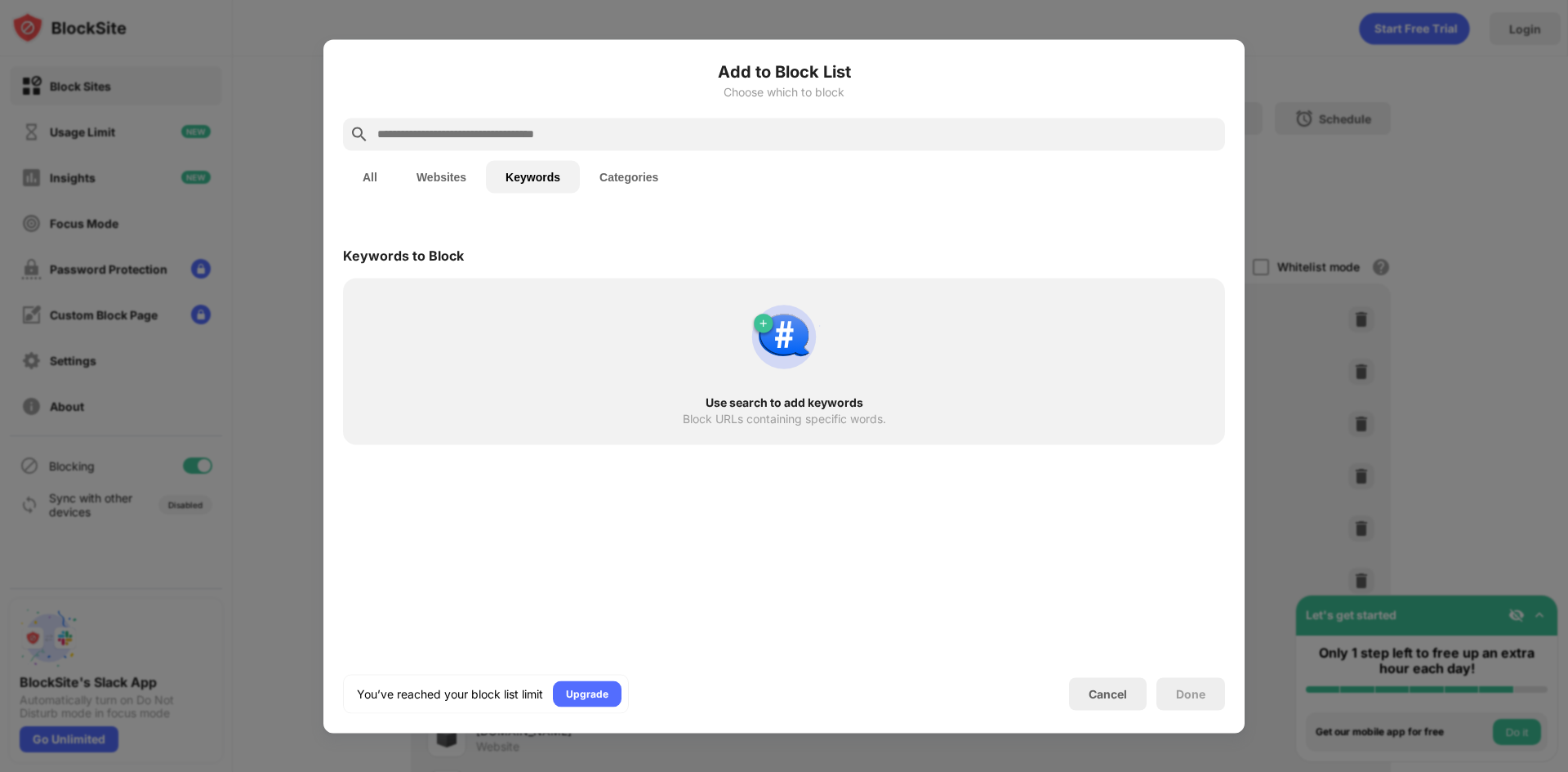
click at [645, 187] on button "Categories" at bounding box center [629, 177] width 98 height 32
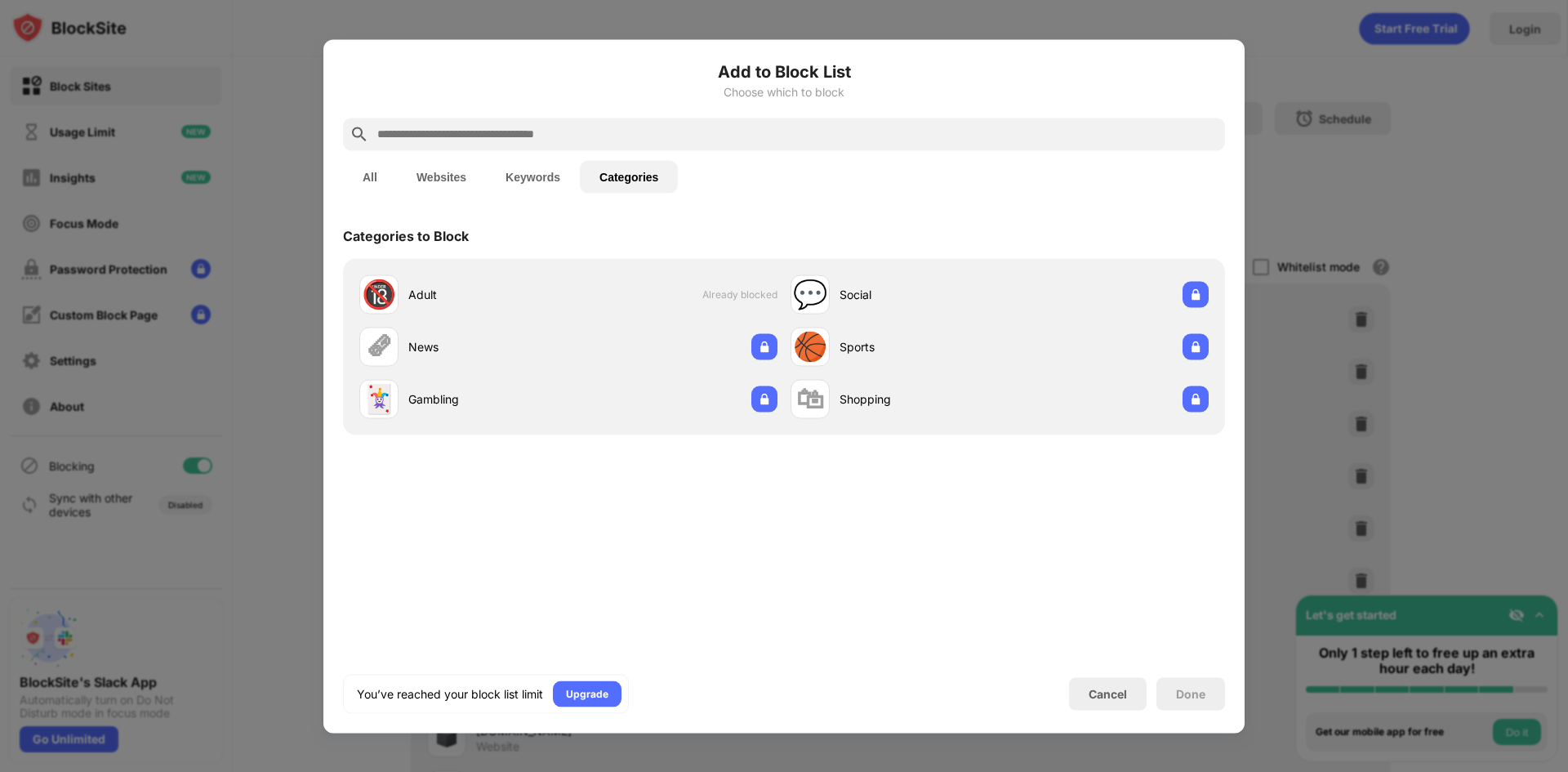
click at [277, 131] on div at bounding box center [784, 386] width 1568 height 772
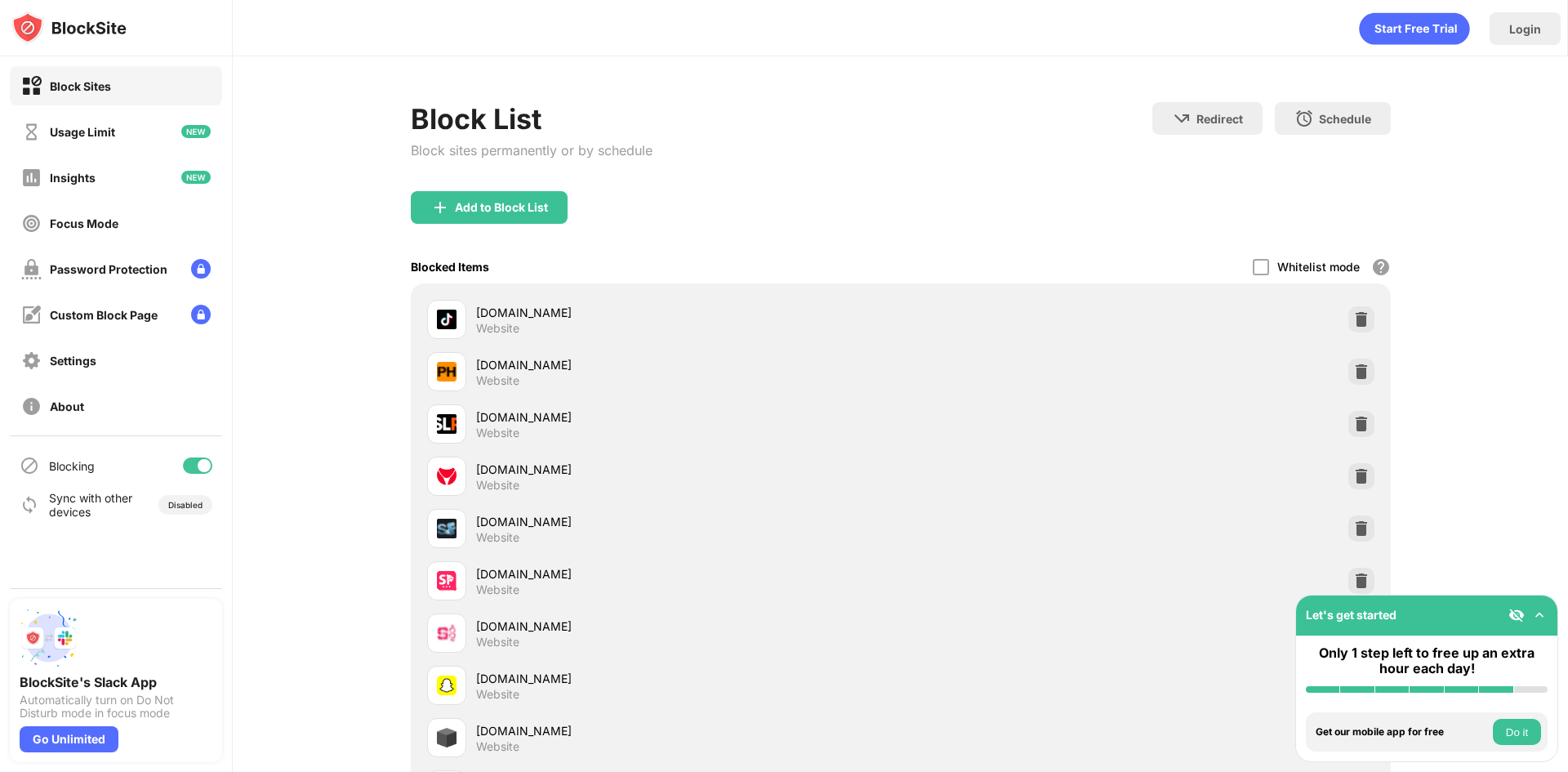
click at [1003, 231] on div "Add to Block List" at bounding box center [901, 220] width 980 height 59
click at [1263, 266] on div at bounding box center [1260, 267] width 16 height 16
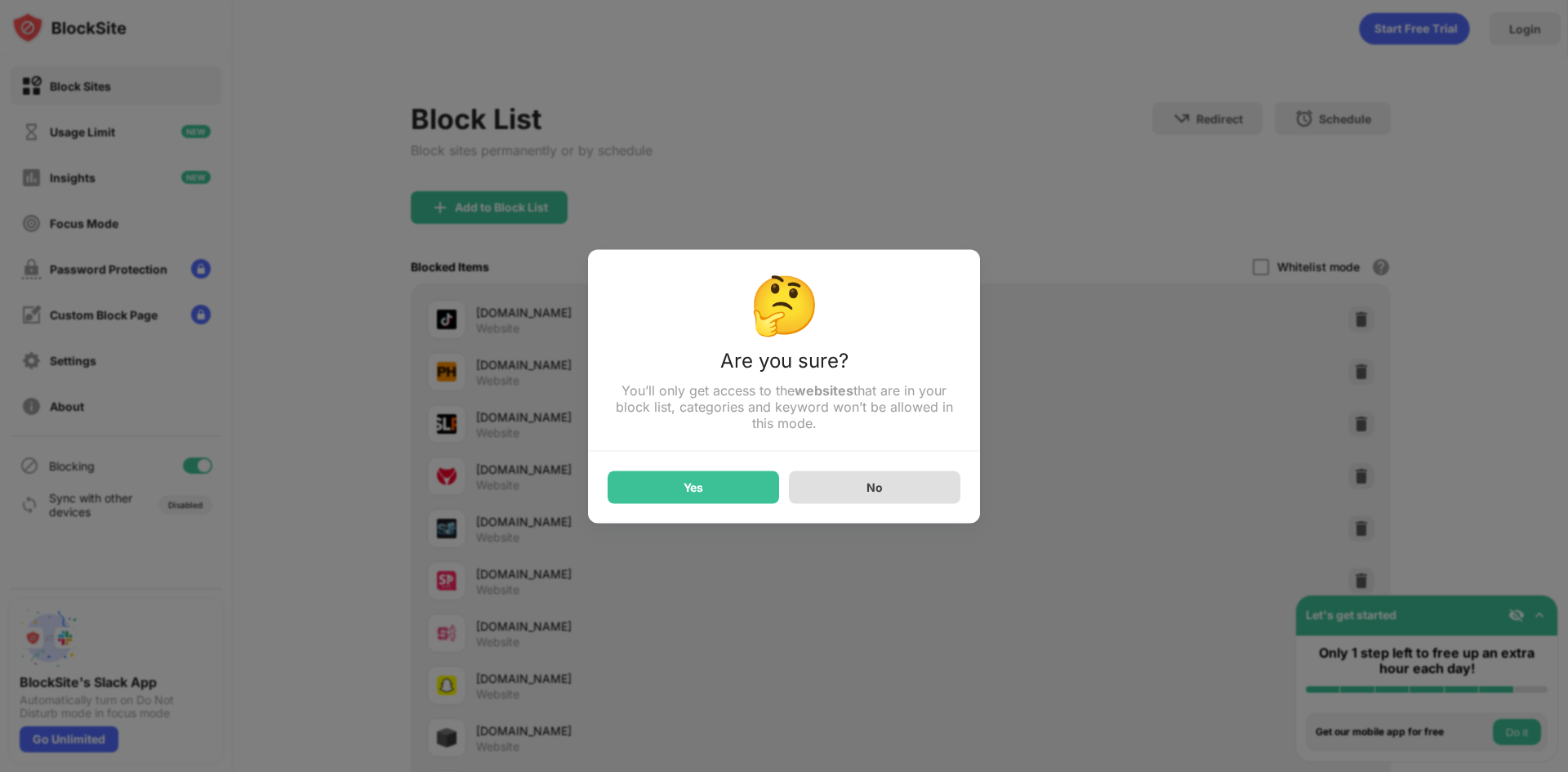
click at [917, 489] on div "No" at bounding box center [875, 486] width 172 height 32
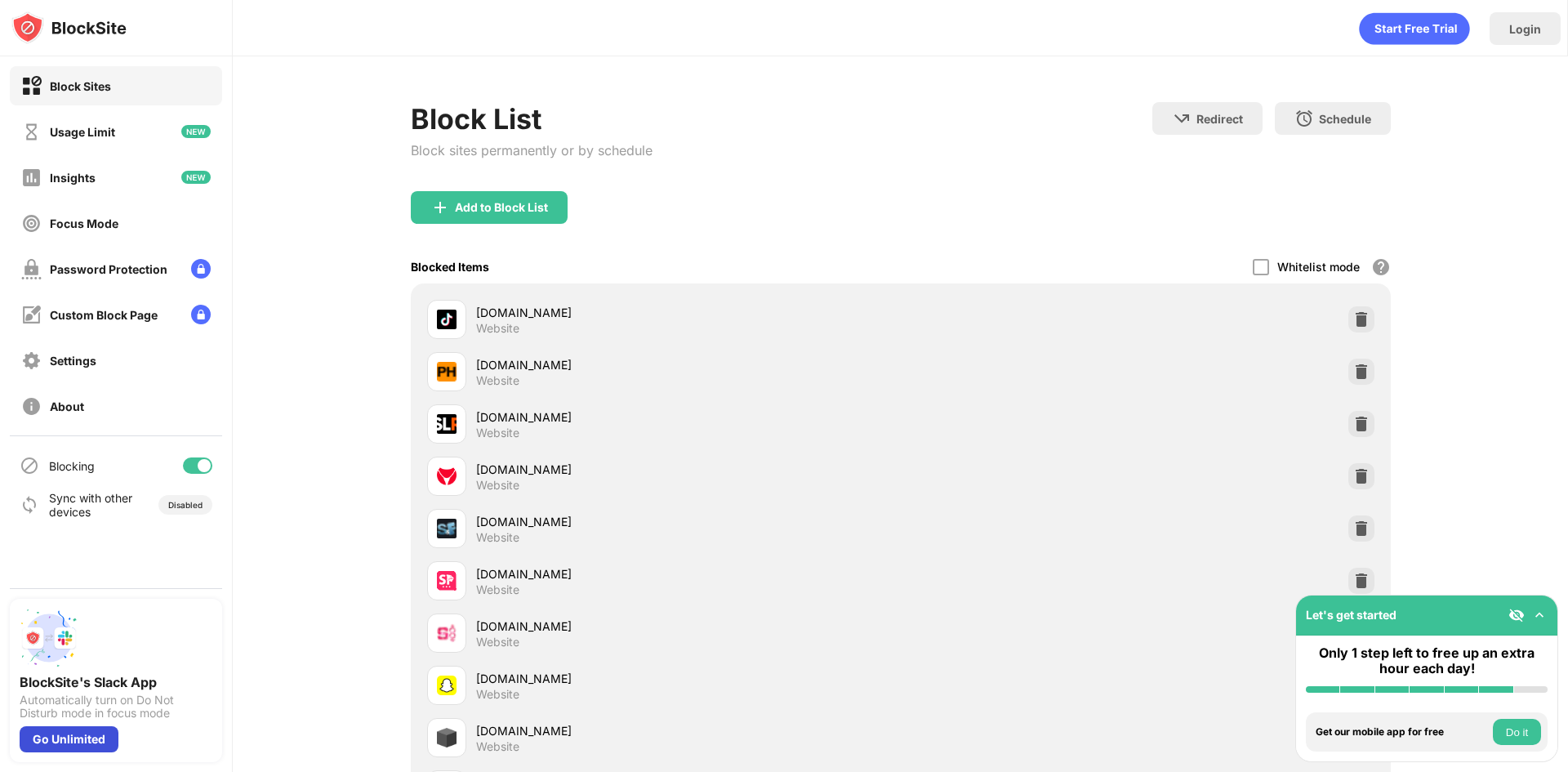
click at [81, 743] on div "Go Unlimited" at bounding box center [69, 740] width 99 height 27
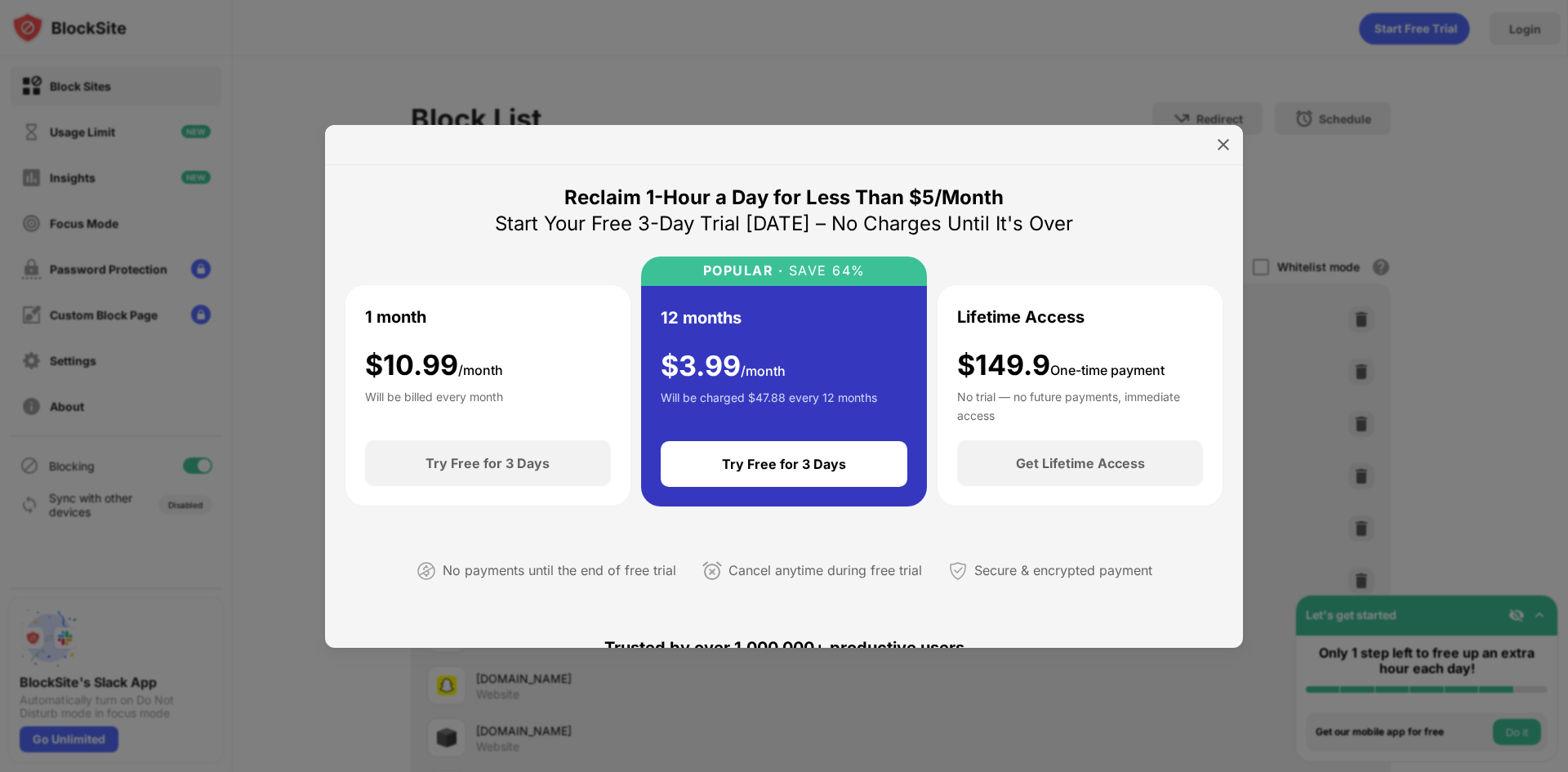
click at [602, 535] on div "No payments until the end of free trial Cancel anytime during free trial Secure…" at bounding box center [784, 567] width 878 height 83
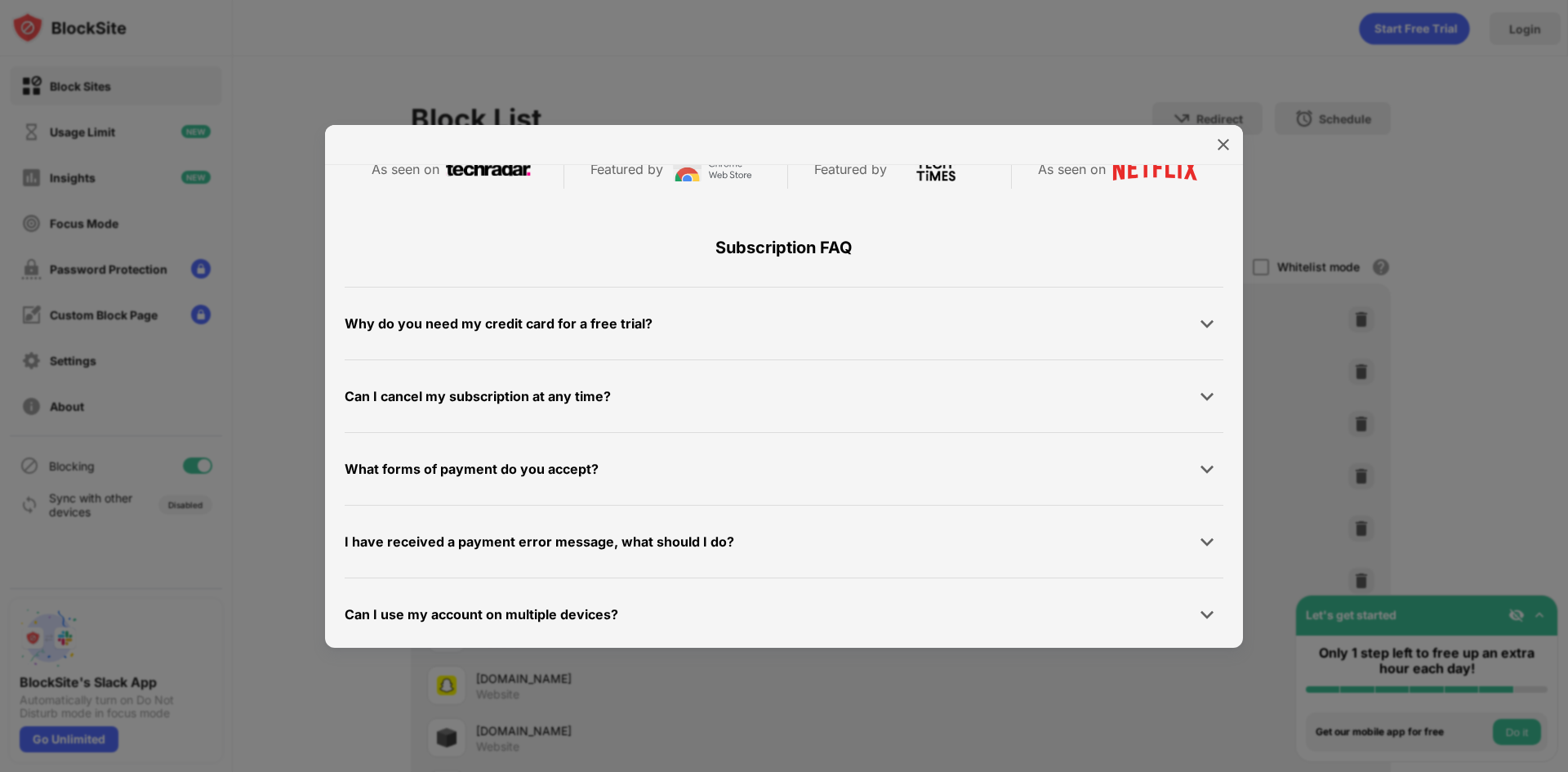
scroll to position [777, 0]
click at [738, 8] on div at bounding box center [784, 386] width 1568 height 772
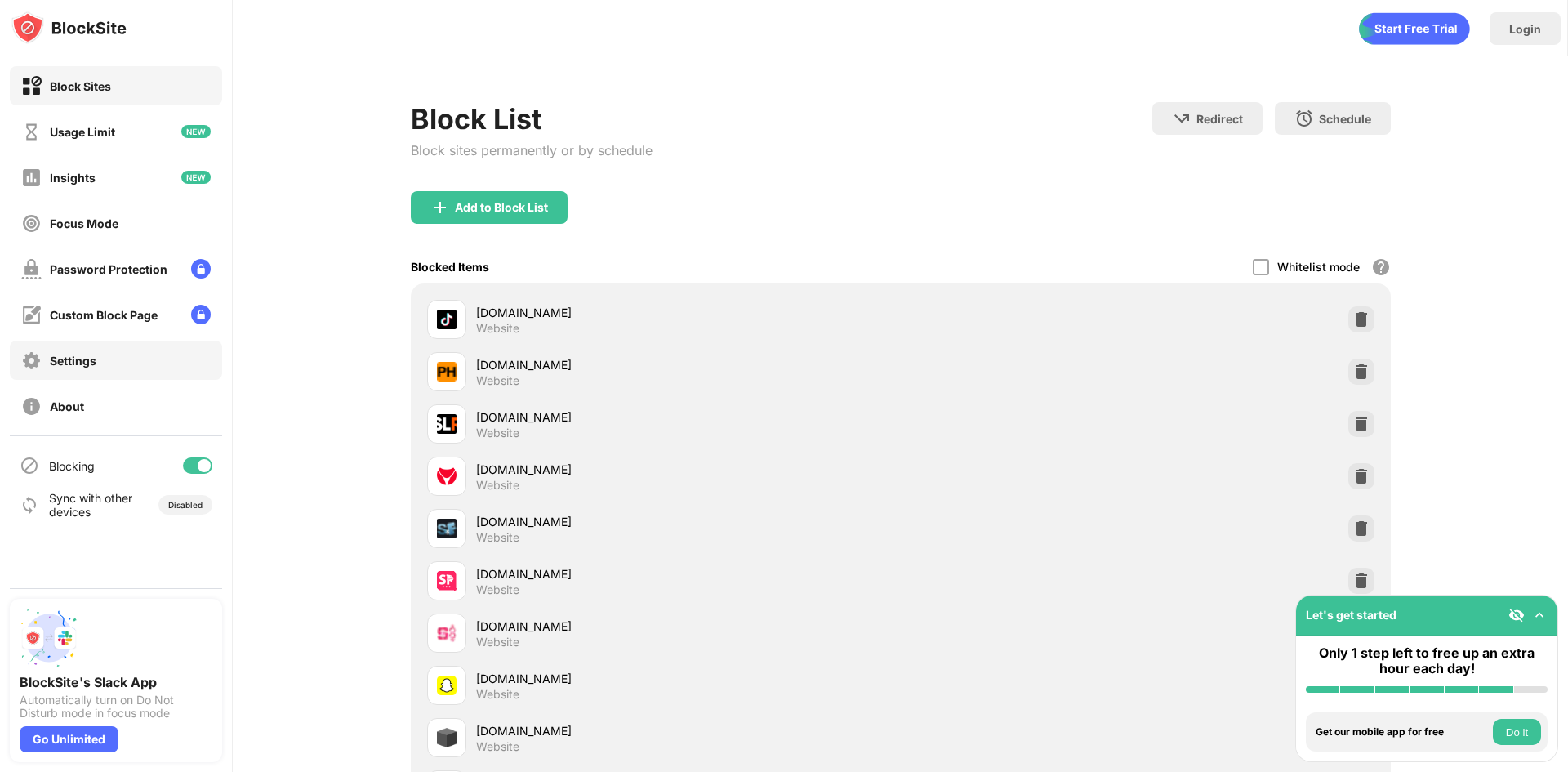
click at [79, 359] on div "Settings" at bounding box center [72, 360] width 47 height 14
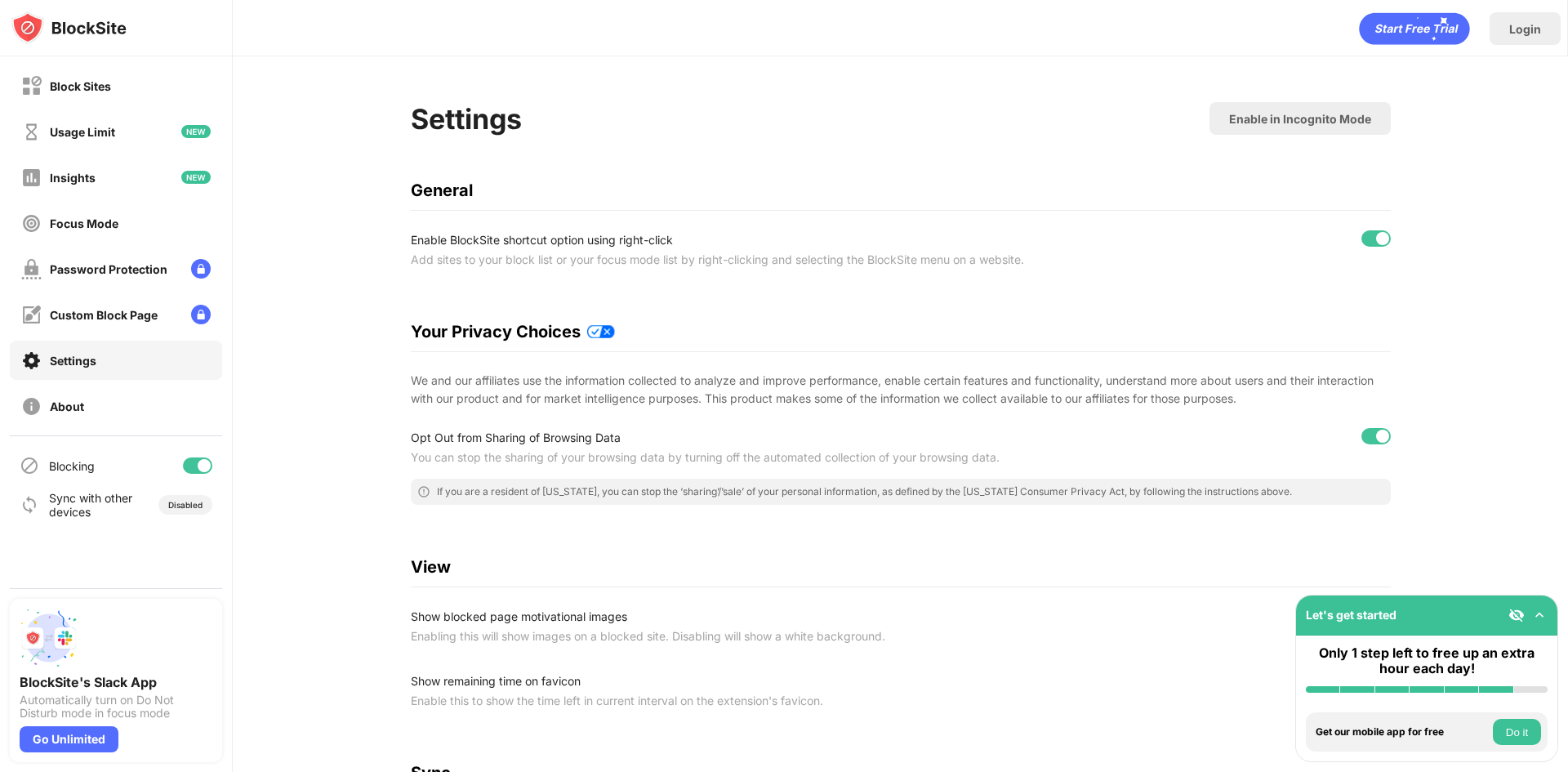
click at [354, 555] on div "Settings Enable in Incognito Mode General Enable BlockSite shortcut option usin…" at bounding box center [900, 605] width 1335 height 1098
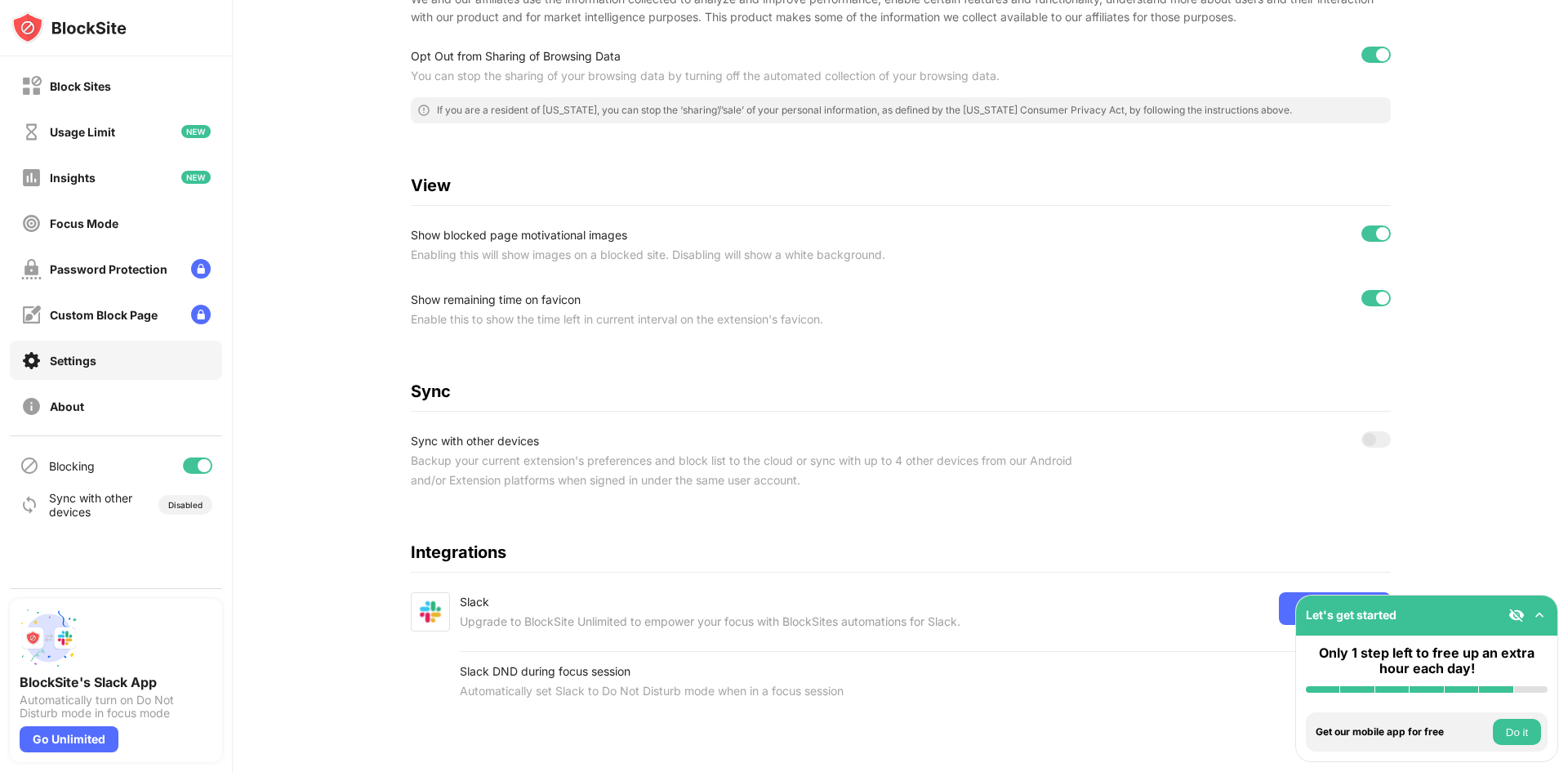
scroll to position [383, 0]
click at [85, 220] on div "Focus Mode" at bounding box center [84, 223] width 68 height 14
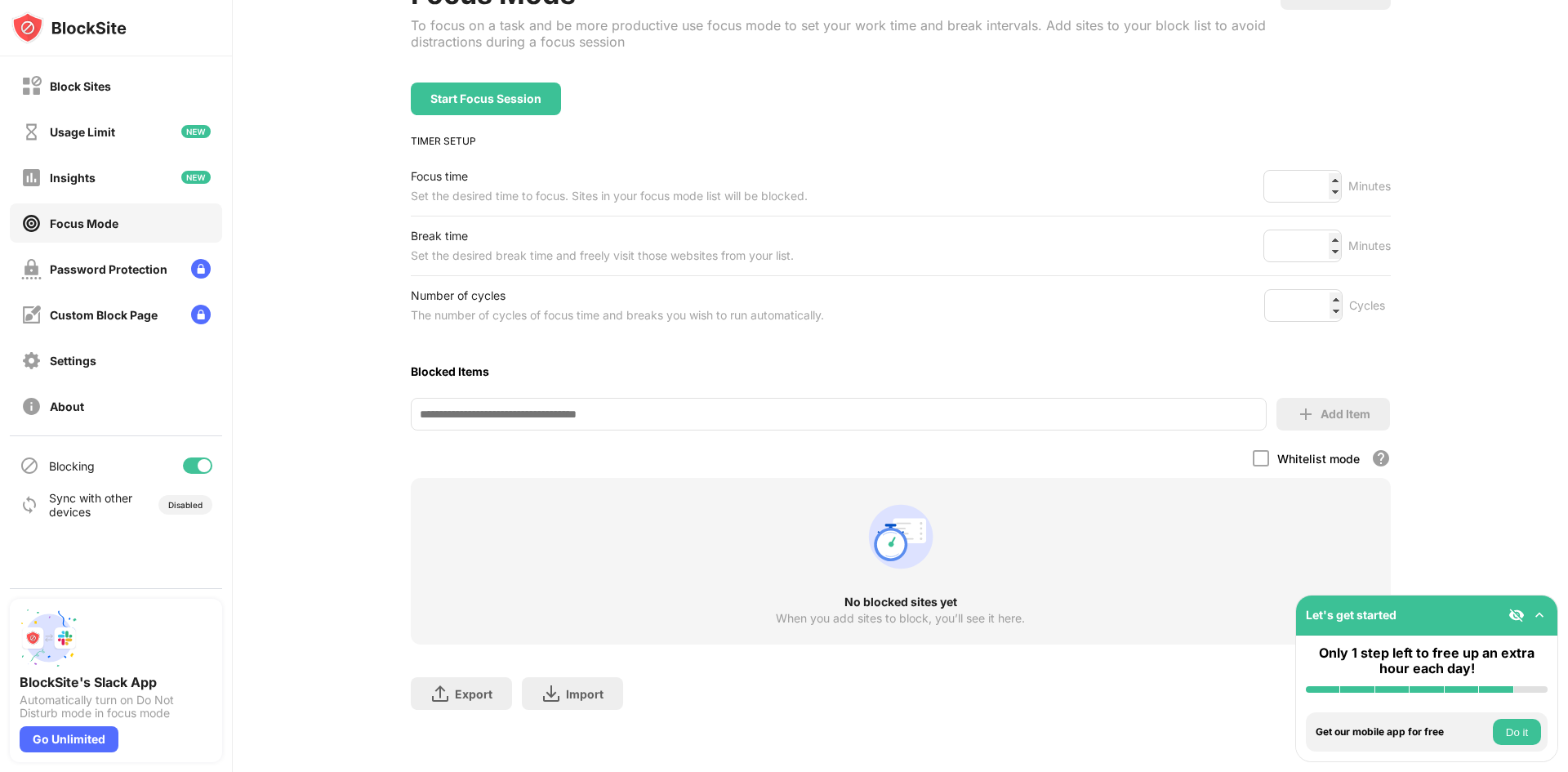
click at [353, 217] on div "Focus Mode To focus on a task and be more productive use focus mode to set your…" at bounding box center [900, 351] width 1335 height 840
click at [349, 313] on div "Focus Mode To focus on a task and be more productive use focus mode to set your…" at bounding box center [900, 351] width 1335 height 840
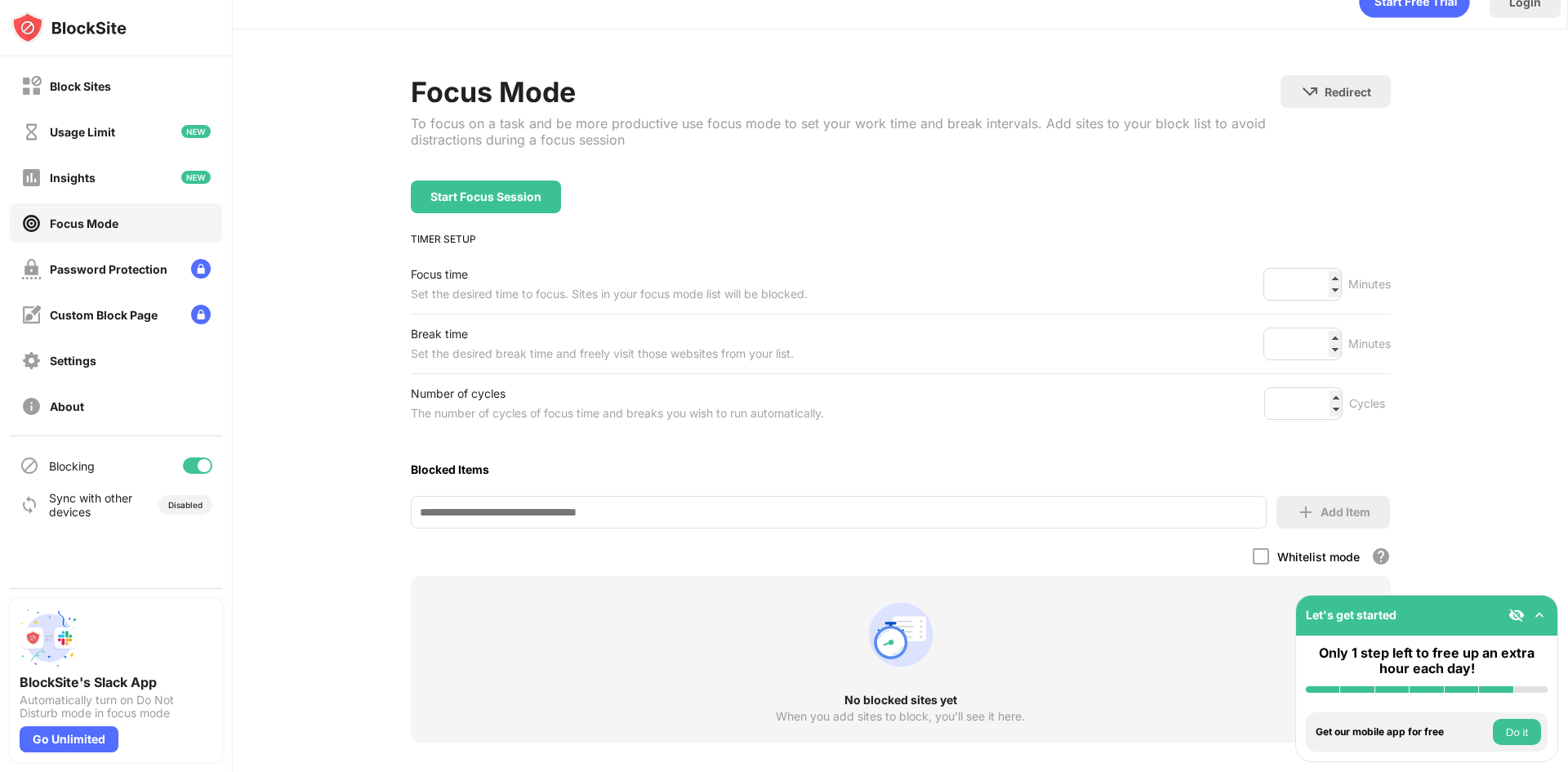
scroll to position [0, 0]
